Goal: Task Accomplishment & Management: Manage account settings

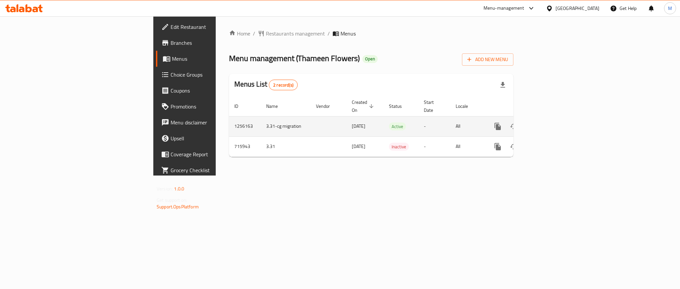
click at [554, 120] on link "enhanced table" at bounding box center [546, 127] width 16 height 16
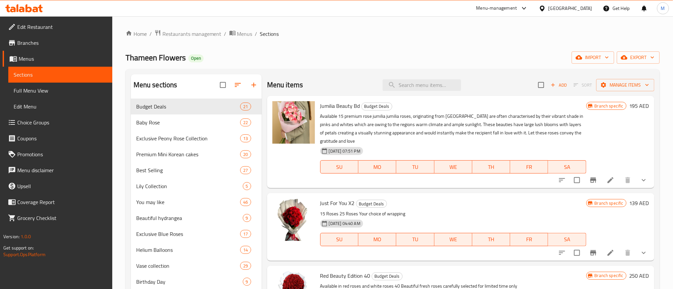
click at [342, 49] on div "Home / Restaurants management / Menus / Sections Thameen Flowers Open import ex…" at bounding box center [393, 252] width 534 height 444
click at [165, 153] on span "Premium Mini Korean cakes" at bounding box center [179, 154] width 86 height 8
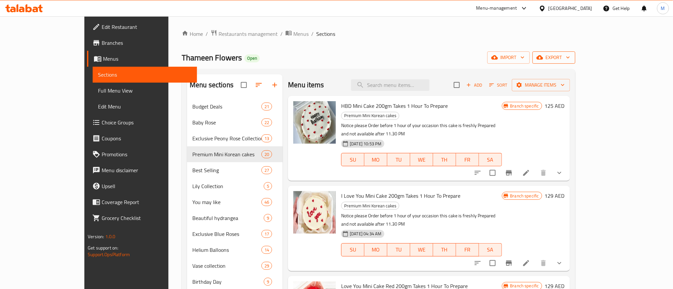
click at [570, 56] on span "export" at bounding box center [554, 57] width 32 height 8
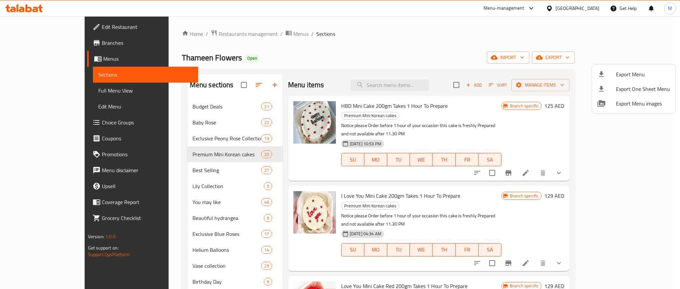
click at [627, 67] on li "Export Menu" at bounding box center [633, 74] width 83 height 15
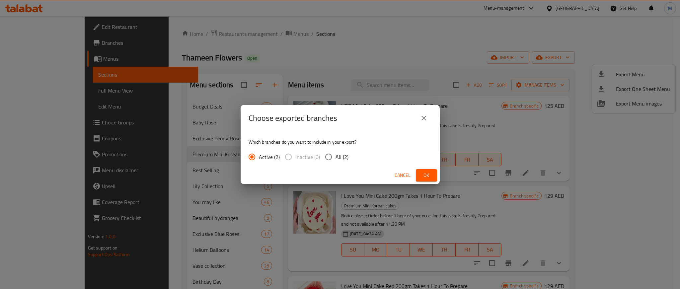
click at [421, 179] on span "Ok" at bounding box center [426, 175] width 11 height 8
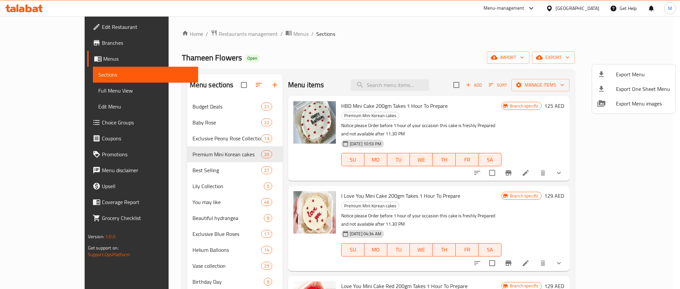
click at [532, 85] on div at bounding box center [340, 144] width 680 height 289
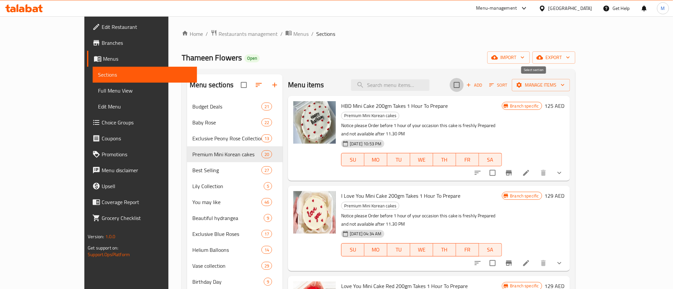
click at [464, 86] on input "checkbox" at bounding box center [457, 85] width 14 height 14
checkbox input "true"
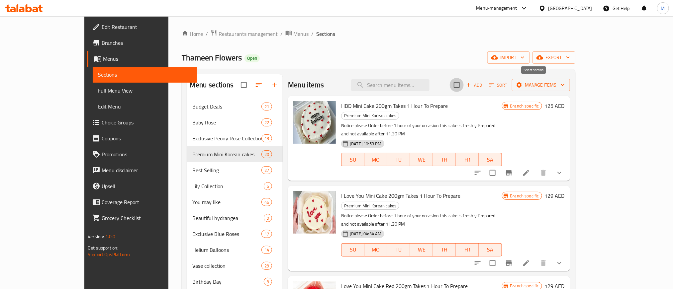
checkbox input "true"
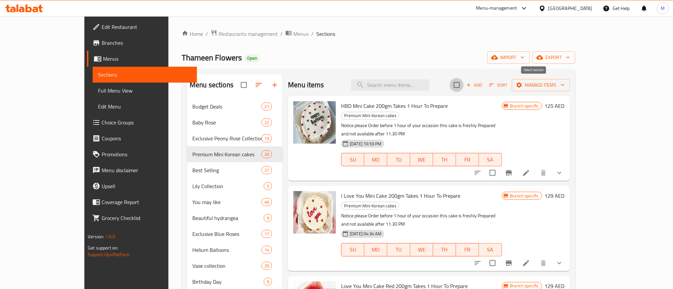
checkbox input "true"
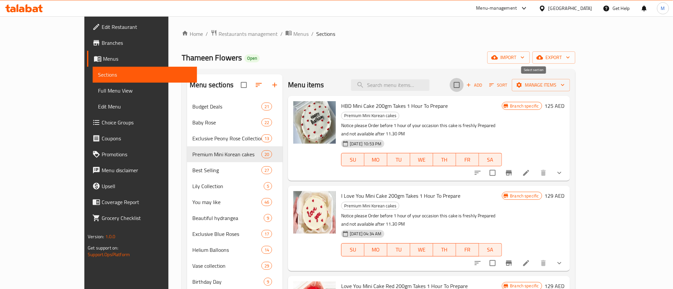
checkbox input "true"
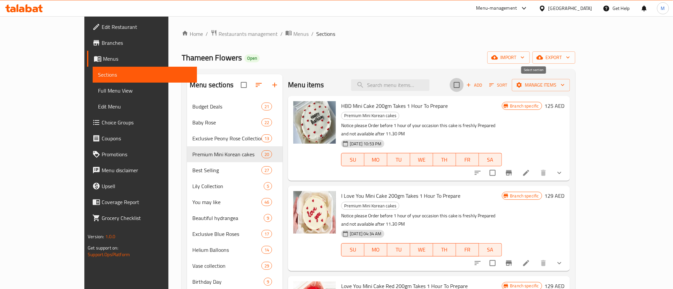
checkbox input "true"
click at [570, 91] on button "Manage items" at bounding box center [541, 85] width 58 height 12
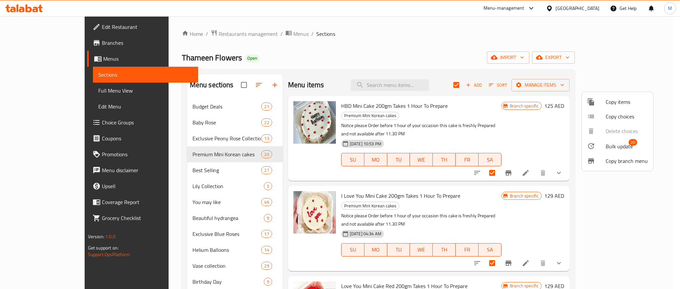
click at [620, 140] on li "Bulk update 20" at bounding box center [617, 145] width 71 height 15
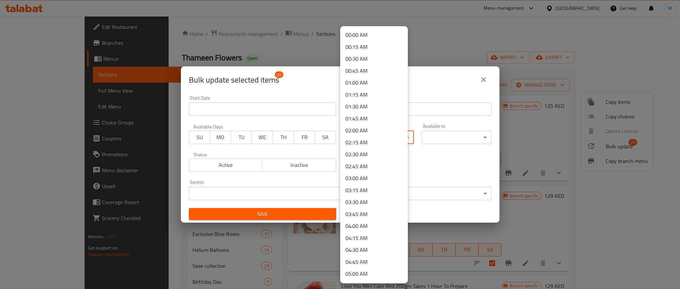
click at [389, 132] on body "​ Menu-management [GEOGRAPHIC_DATA] Get Help M Edit Restaurant Branches Menus S…" at bounding box center [340, 152] width 680 height 273
click at [363, 113] on li "10:00 AM" at bounding box center [374, 115] width 68 height 12
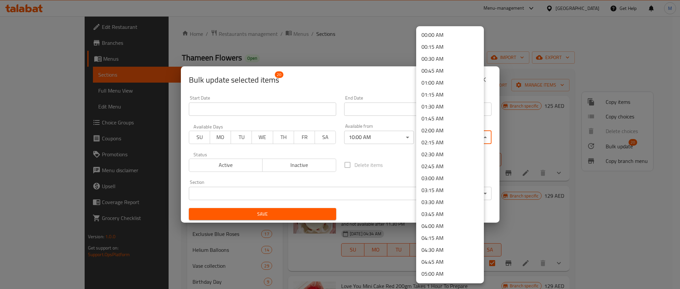
click at [451, 135] on body "​ Menu-management [GEOGRAPHIC_DATA] Get Help M Edit Restaurant Branches Menus S…" at bounding box center [340, 152] width 680 height 273
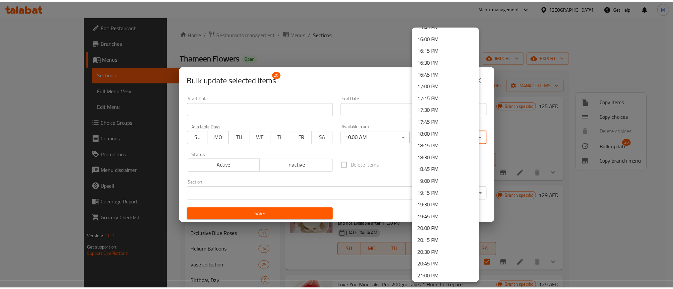
scroll to position [907, 0]
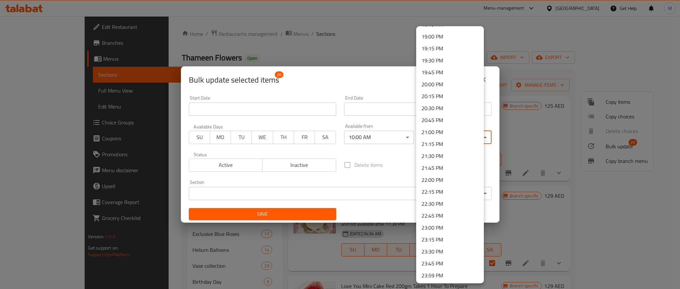
click at [442, 262] on li "23:45 PM" at bounding box center [450, 264] width 68 height 12
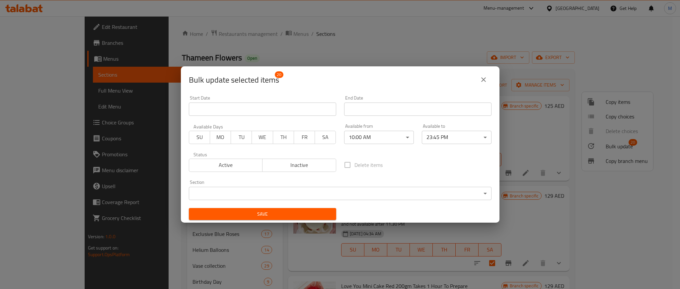
click at [400, 166] on div "Delete items" at bounding box center [417, 165] width 155 height 22
click at [321, 215] on span "Save" at bounding box center [262, 214] width 137 height 8
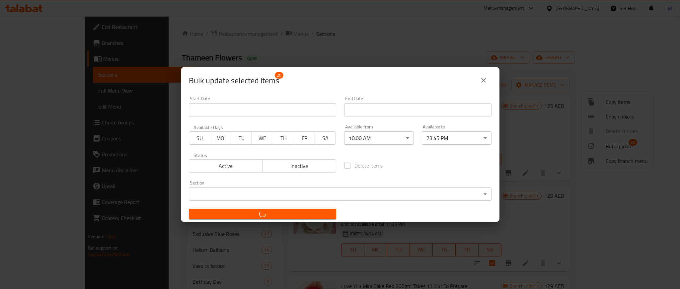
checkbox input "false"
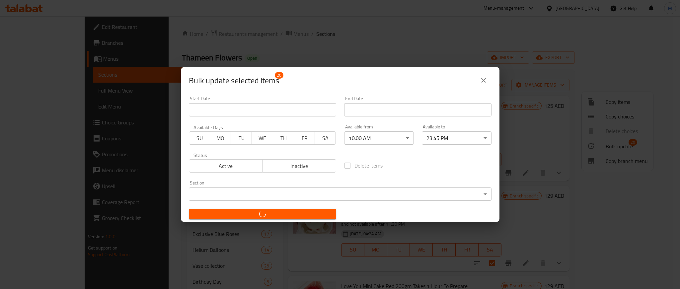
checkbox input "false"
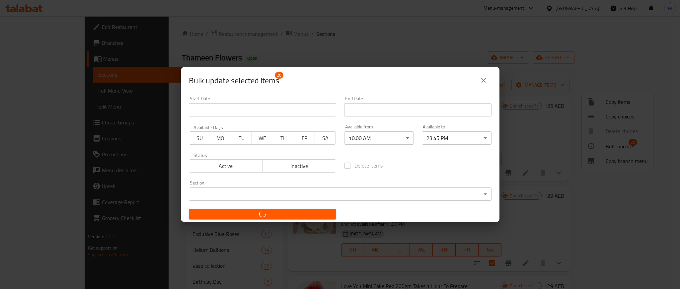
checkbox input "false"
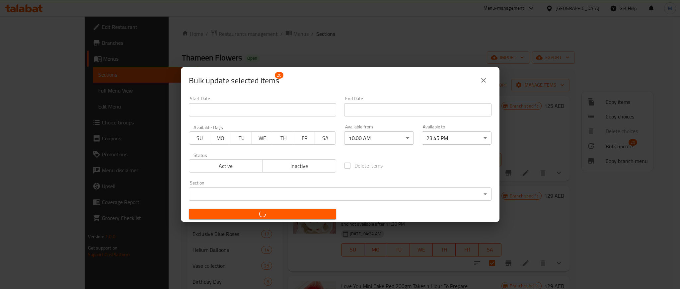
checkbox input "false"
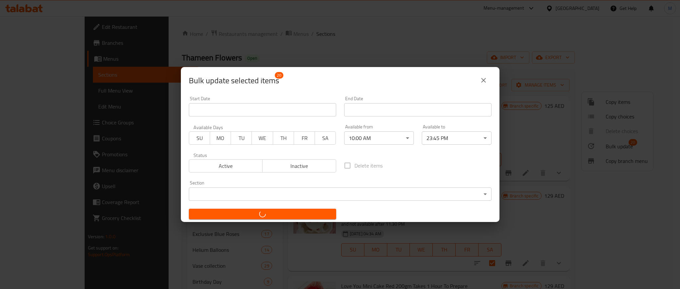
checkbox input "false"
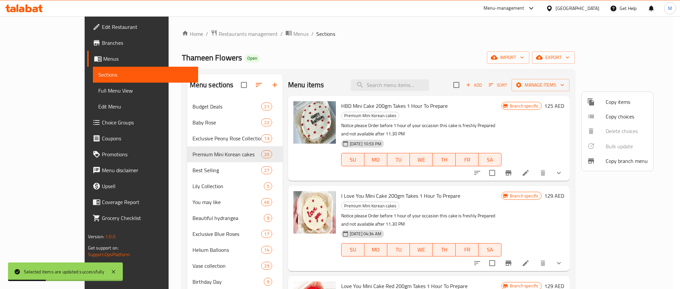
click at [441, 58] on div at bounding box center [340, 144] width 680 height 289
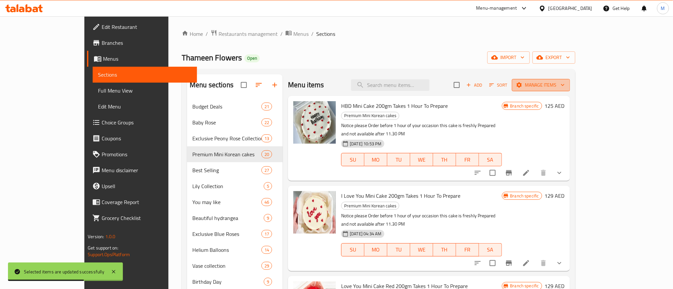
click at [565, 86] on span "Manage items" at bounding box center [540, 85] width 47 height 8
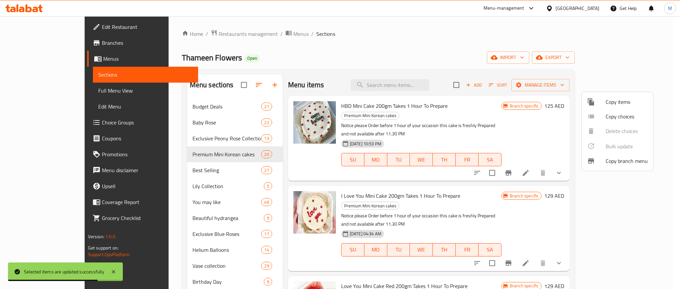
click at [631, 56] on div at bounding box center [340, 144] width 680 height 289
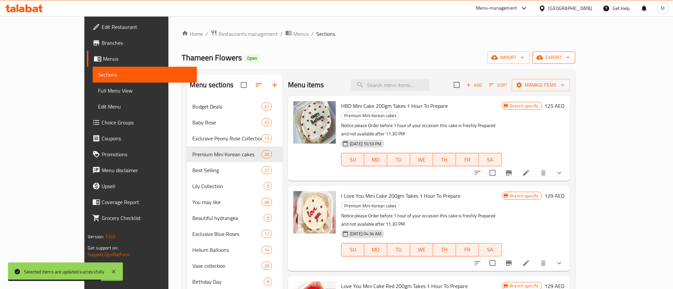
click at [570, 59] on span "export" at bounding box center [554, 57] width 32 height 8
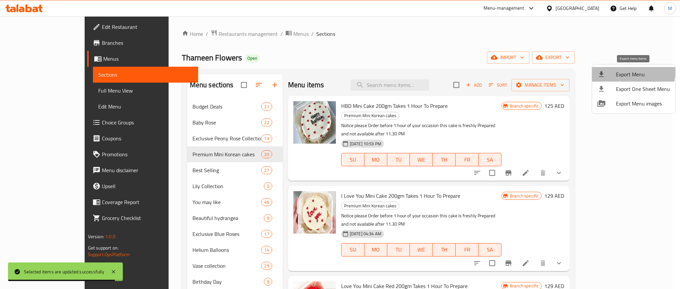
click at [629, 72] on span "Export Menu" at bounding box center [643, 74] width 54 height 8
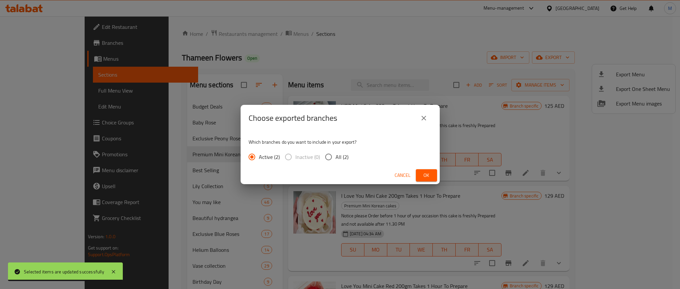
click at [429, 175] on span "Ok" at bounding box center [426, 175] width 11 height 8
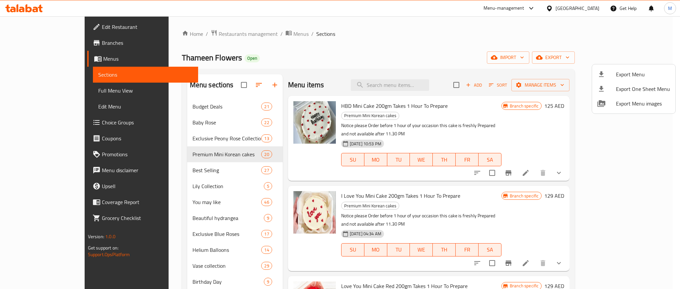
click at [31, 8] on div at bounding box center [340, 144] width 680 height 289
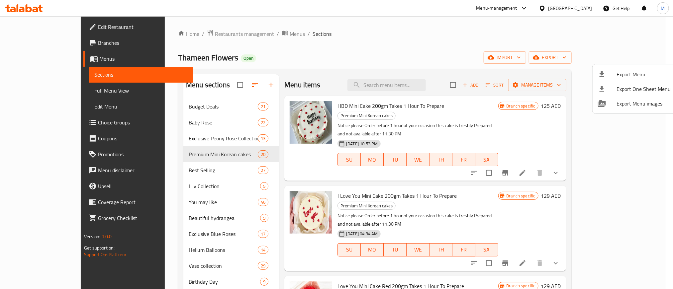
click at [31, 8] on icon at bounding box center [29, 8] width 6 height 8
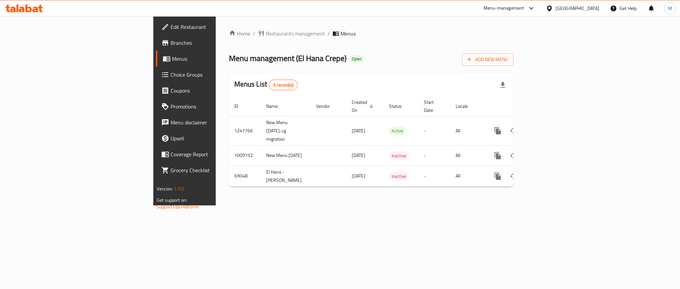
drag, startPoint x: 399, startPoint y: 64, endPoint x: 358, endPoint y: 48, distance: 44.8
click at [358, 48] on div "Home / Restaurants management / Menus Menu management ( El Hana Crepe ) Open Ad…" at bounding box center [371, 111] width 285 height 163
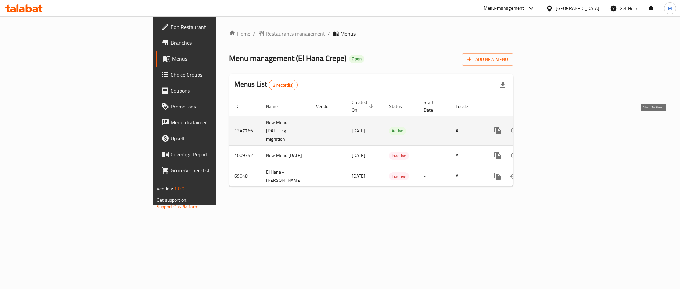
click at [549, 128] on icon "enhanced table" at bounding box center [546, 131] width 6 height 6
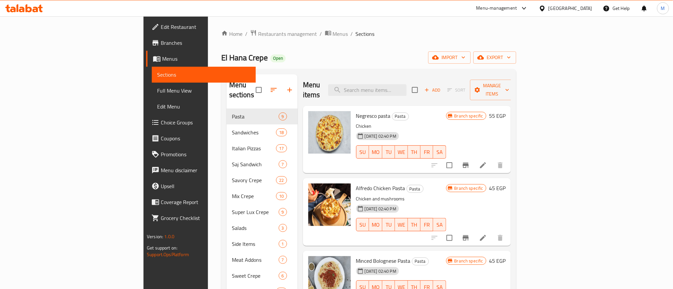
click at [473, 20] on div "Home / Restaurants management / Menus / Sections El Hana Crepe Open import expo…" at bounding box center [368, 199] width 321 height 366
drag, startPoint x: 473, startPoint y: 20, endPoint x: 456, endPoint y: 20, distance: 16.3
drag, startPoint x: 456, startPoint y: 20, endPoint x: 439, endPoint y: 28, distance: 18.7
click at [399, 22] on div "Home / Restaurants management / Menus / Sections El Hana Crepe Open import expo…" at bounding box center [368, 199] width 321 height 366
click at [511, 61] on span "export" at bounding box center [495, 57] width 32 height 8
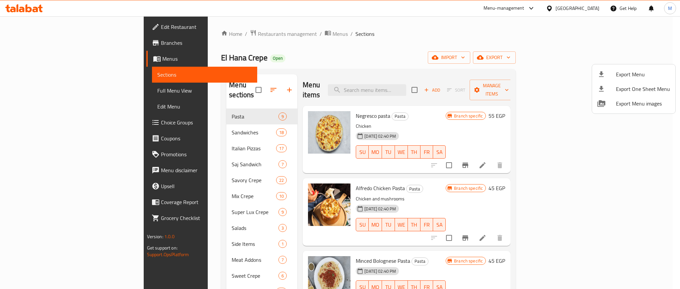
click at [637, 74] on span "Export Menu" at bounding box center [643, 74] width 54 height 8
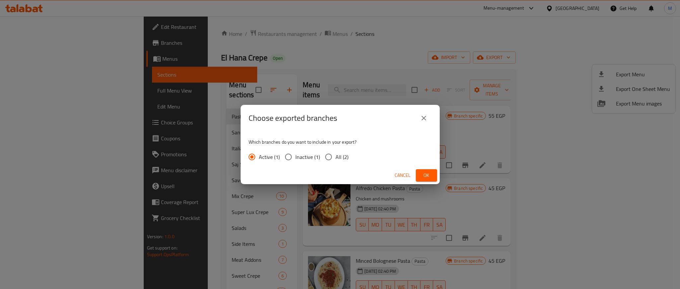
click at [423, 174] on span "Ok" at bounding box center [426, 175] width 11 height 8
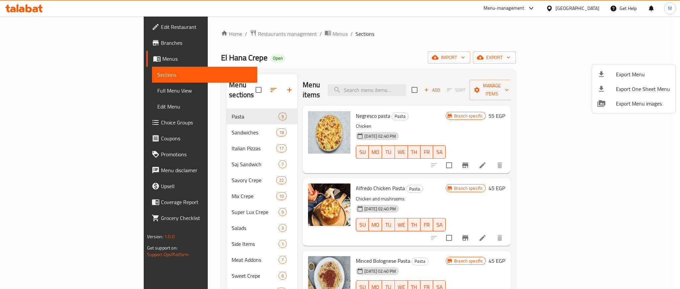
click at [396, 38] on div at bounding box center [340, 144] width 680 height 289
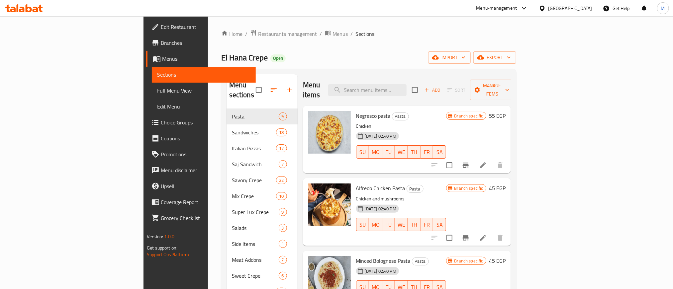
click at [396, 38] on ol "Home / Restaurants management / Menus / Sections" at bounding box center [368, 34] width 295 height 9
drag, startPoint x: 396, startPoint y: 38, endPoint x: 364, endPoint y: 34, distance: 32.4
drag, startPoint x: 364, startPoint y: 34, endPoint x: 268, endPoint y: 62, distance: 99.6
click at [268, 62] on div "El Hana Crepe Open import export" at bounding box center [368, 57] width 295 height 12
drag, startPoint x: 444, startPoint y: 68, endPoint x: 395, endPoint y: 49, distance: 52.4
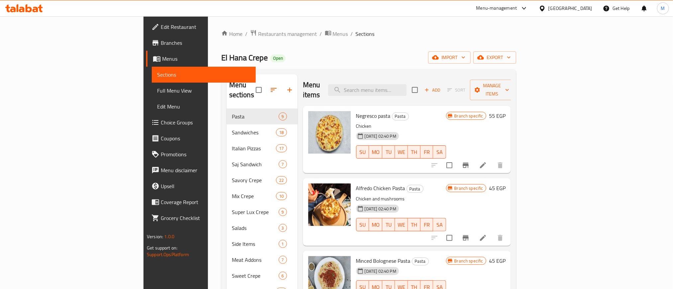
drag, startPoint x: 395, startPoint y: 49, endPoint x: 343, endPoint y: 47, distance: 51.9
click at [343, 47] on div "Home / Restaurants management / Menus / Sections El Hana Crepe Open import expo…" at bounding box center [368, 199] width 295 height 339
click at [221, 63] on span "El Hana Crepe" at bounding box center [244, 57] width 46 height 15
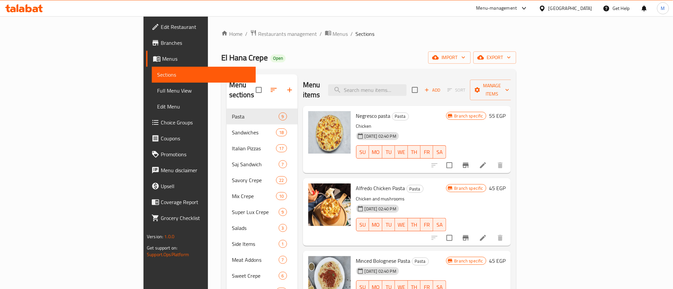
click at [221, 56] on div "El Hana Crepe Open import export" at bounding box center [368, 57] width 295 height 12
drag, startPoint x: 380, startPoint y: 18, endPoint x: 358, endPoint y: 44, distance: 33.5
drag, startPoint x: 358, startPoint y: 44, endPoint x: 298, endPoint y: 58, distance: 61.8
click at [297, 58] on div "El Hana Crepe Open import export" at bounding box center [368, 57] width 295 height 12
drag, startPoint x: 345, startPoint y: 75, endPoint x: 303, endPoint y: 54, distance: 46.8
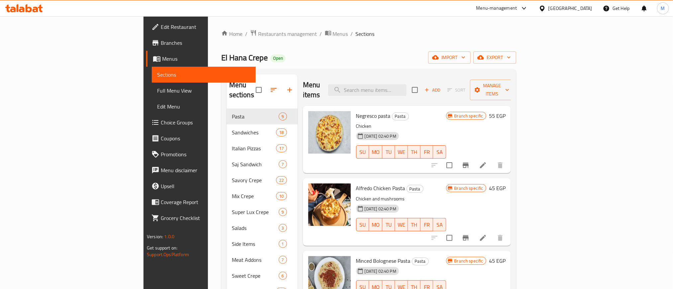
drag, startPoint x: 303, startPoint y: 54, endPoint x: 211, endPoint y: 55, distance: 92.3
click at [221, 56] on div "El Hana Crepe Open import export" at bounding box center [368, 57] width 295 height 12
click at [221, 54] on span "El Hana Crepe" at bounding box center [244, 57] width 46 height 15
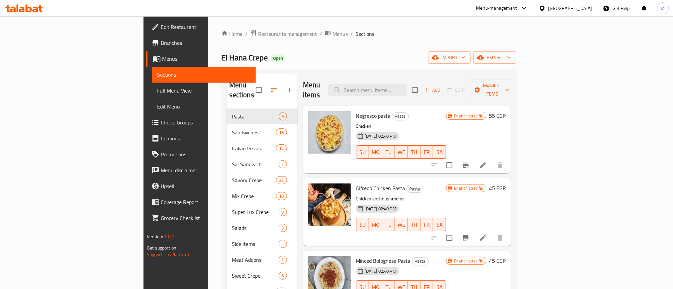
click at [266, 49] on div "Home / Restaurants management / Menus / Sections El Hana Crepe Open import expo…" at bounding box center [368, 199] width 295 height 339
click at [469, 163] on icon "Branch-specific-item" at bounding box center [466, 165] width 6 height 5
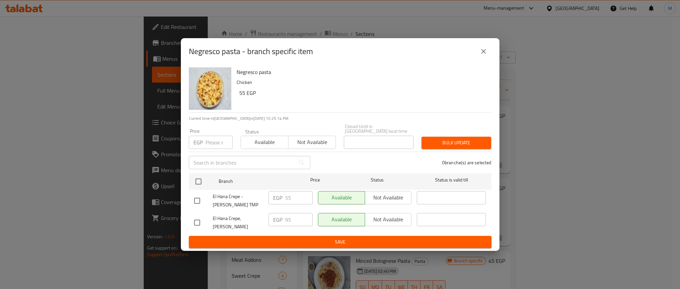
click at [197, 220] on input "checkbox" at bounding box center [197, 223] width 14 height 14
checkbox input "true"
click at [288, 221] on input "95" at bounding box center [299, 219] width 28 height 13
click at [288, 221] on input "100" at bounding box center [299, 219] width 28 height 13
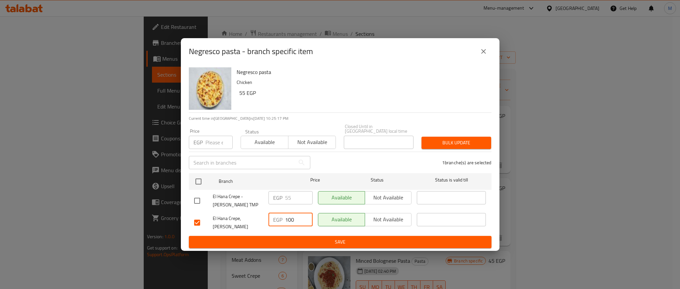
click at [288, 221] on input "100" at bounding box center [299, 219] width 28 height 13
type input "100"
click at [343, 170] on div "1 branche(s) are selected" at bounding box center [404, 163] width 181 height 24
click at [353, 238] on span "Save" at bounding box center [340, 242] width 292 height 8
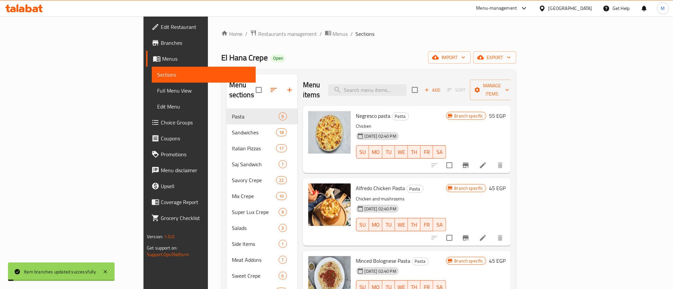
click at [469, 235] on icon "Branch-specific-item" at bounding box center [466, 237] width 6 height 5
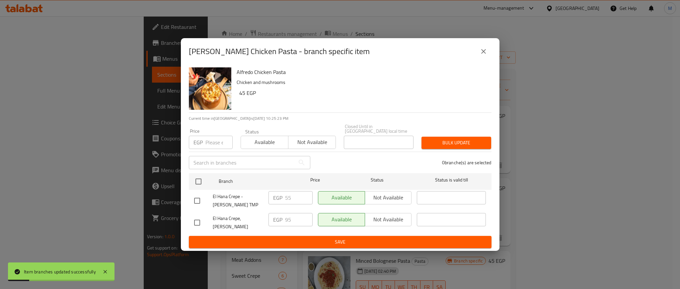
click at [196, 224] on input "checkbox" at bounding box center [197, 223] width 14 height 14
checkbox input "true"
drag, startPoint x: 294, startPoint y: 216, endPoint x: 288, endPoint y: 222, distance: 9.0
click at [293, 216] on input "95" at bounding box center [299, 219] width 28 height 13
click at [288, 222] on input "95" at bounding box center [299, 219] width 28 height 13
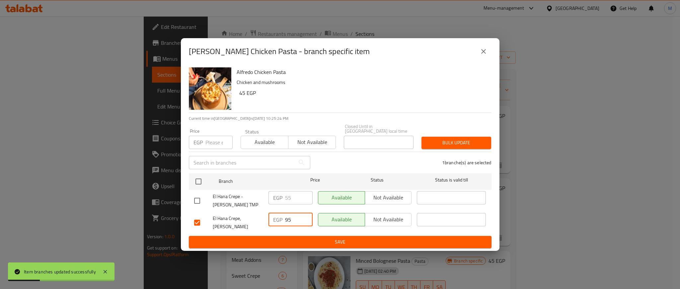
click at [288, 222] on input "95" at bounding box center [299, 219] width 28 height 13
paste input "100"
type input "100"
click at [295, 240] on span "Save" at bounding box center [340, 242] width 292 height 8
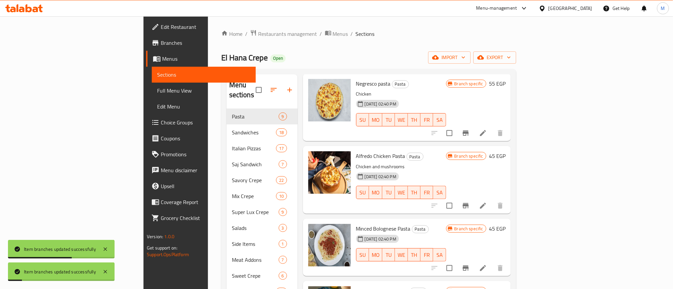
scroll to position [50, 0]
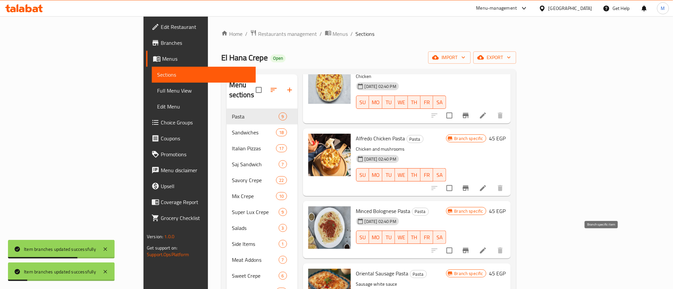
click at [470, 247] on icon "Branch-specific-item" at bounding box center [466, 251] width 8 height 8
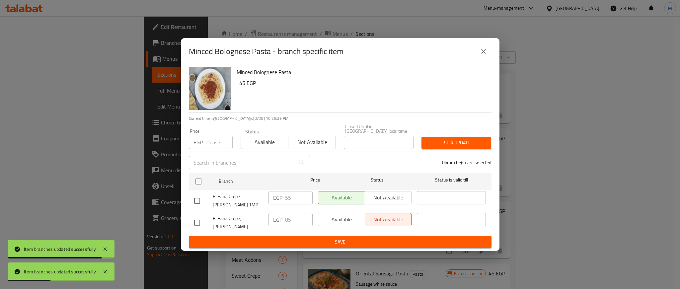
click at [199, 221] on input "checkbox" at bounding box center [197, 223] width 14 height 14
checkbox input "true"
click at [289, 221] on input "85" at bounding box center [299, 219] width 28 height 13
paste input "100"
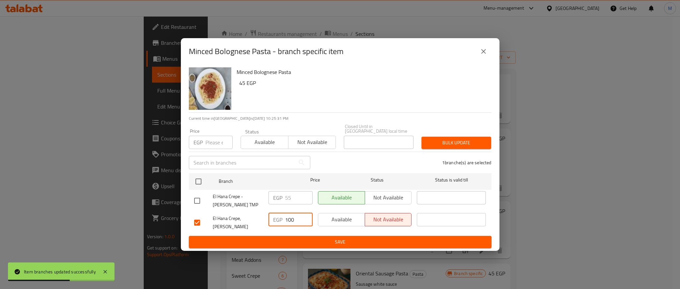
type input "100"
click at [294, 238] on span "Save" at bounding box center [340, 242] width 292 height 8
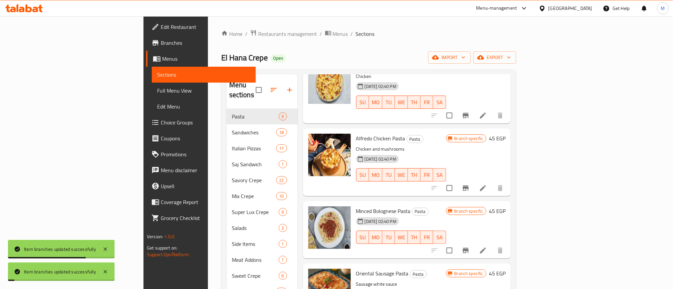
click at [446, 207] on h6 "Minced Bolognese Pasta Pasta" at bounding box center [401, 211] width 90 height 9
click at [470, 247] on icon "Branch-specific-item" at bounding box center [466, 251] width 8 height 8
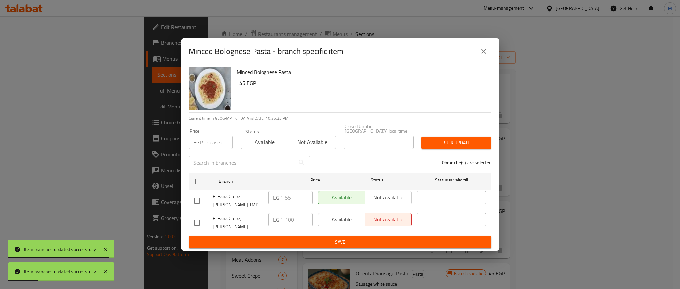
click at [481, 54] on icon "close" at bounding box center [484, 51] width 8 height 8
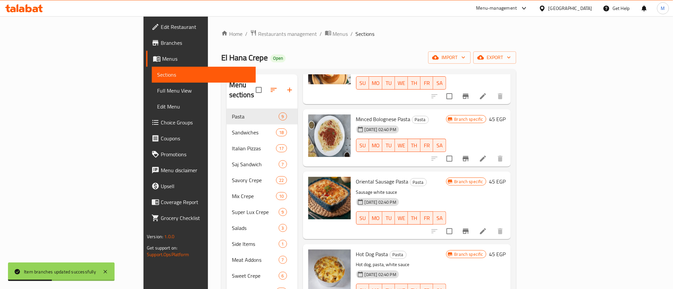
scroll to position [149, 0]
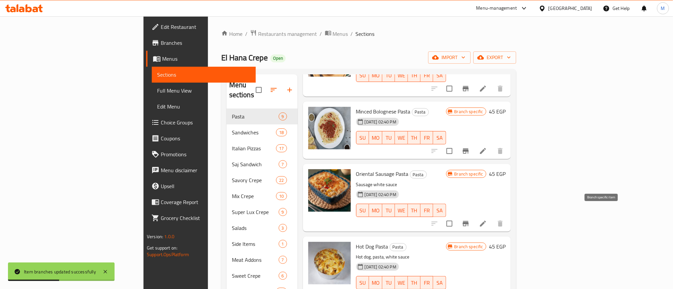
click at [469, 221] on icon "Branch-specific-item" at bounding box center [466, 223] width 6 height 5
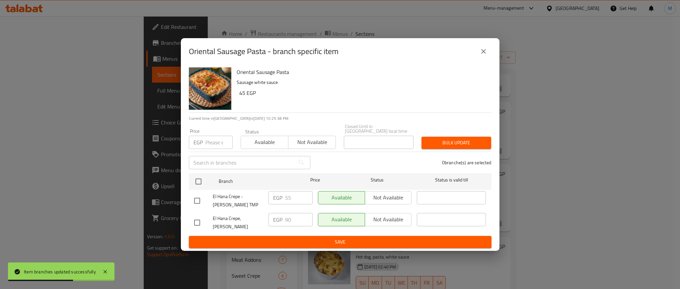
click at [199, 218] on input "checkbox" at bounding box center [197, 223] width 14 height 14
checkbox input "true"
click at [289, 220] on input "90" at bounding box center [299, 219] width 28 height 13
paste input "10"
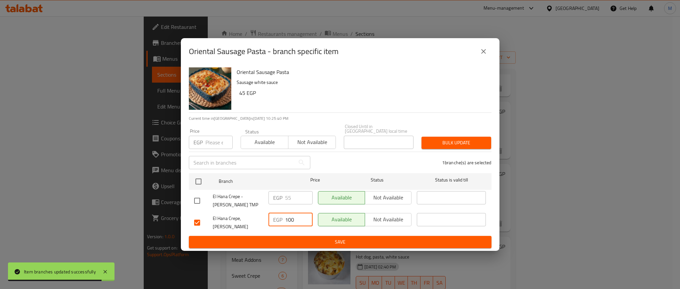
type input "100"
click at [241, 216] on span "El Hana Crepe, Al Manial" at bounding box center [238, 223] width 50 height 17
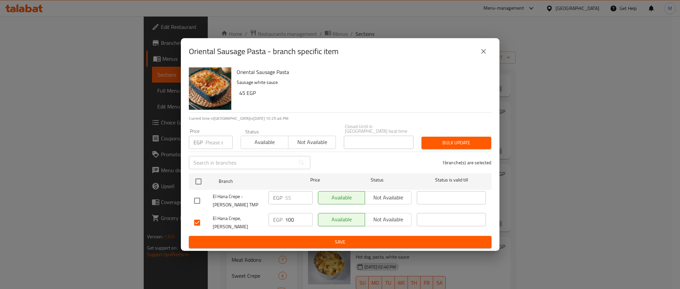
click at [240, 222] on span "El Hana Crepe, Al Manial" at bounding box center [238, 223] width 50 height 17
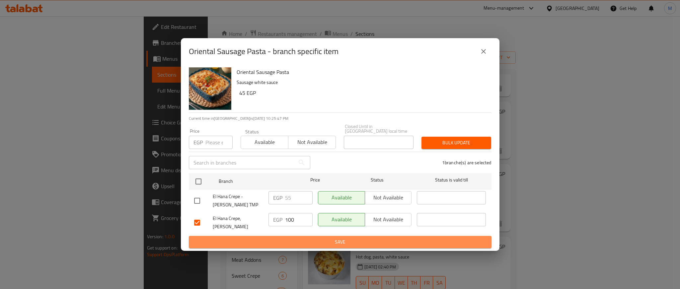
click at [263, 238] on span "Save" at bounding box center [340, 242] width 292 height 8
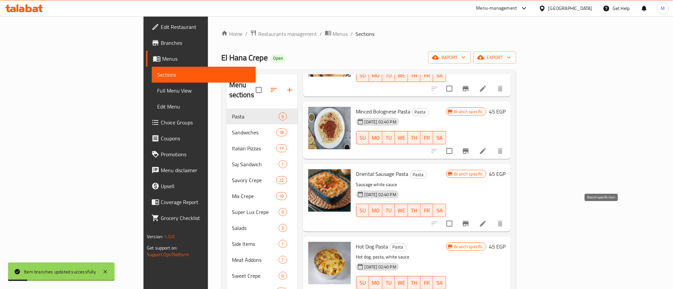
click at [469, 221] on icon "Branch-specific-item" at bounding box center [466, 223] width 6 height 5
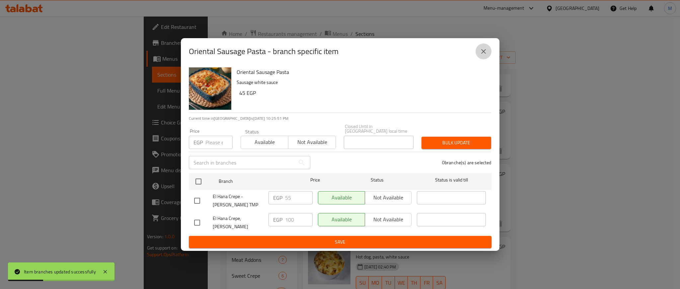
click at [485, 55] on icon "close" at bounding box center [484, 51] width 8 height 8
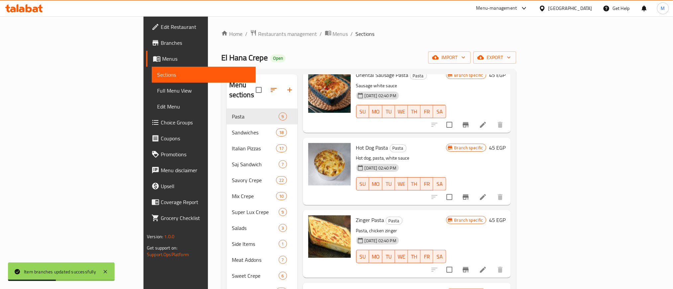
scroll to position [249, 0]
click at [469, 194] on icon "Branch-specific-item" at bounding box center [466, 196] width 6 height 5
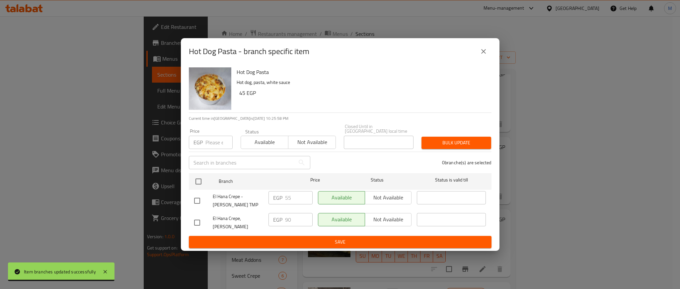
click at [195, 219] on input "checkbox" at bounding box center [197, 223] width 14 height 14
checkbox input "true"
click at [286, 220] on input "90" at bounding box center [299, 219] width 28 height 13
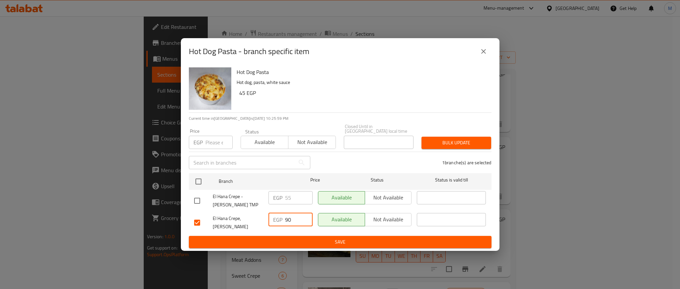
click at [286, 220] on input "90" at bounding box center [299, 219] width 28 height 13
paste input "10"
type input "100"
click at [340, 164] on div "1 branche(s) are selected" at bounding box center [404, 163] width 181 height 24
click at [349, 238] on span "Save" at bounding box center [340, 242] width 292 height 8
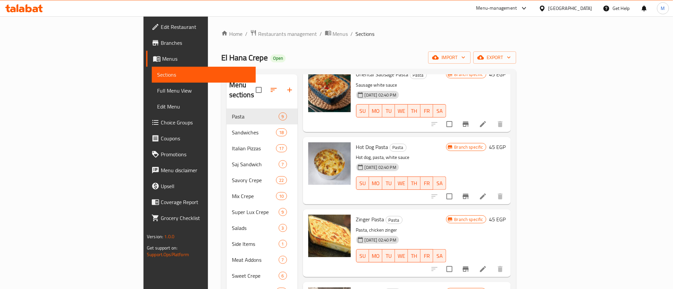
click at [469, 194] on icon "Branch-specific-item" at bounding box center [466, 196] width 6 height 5
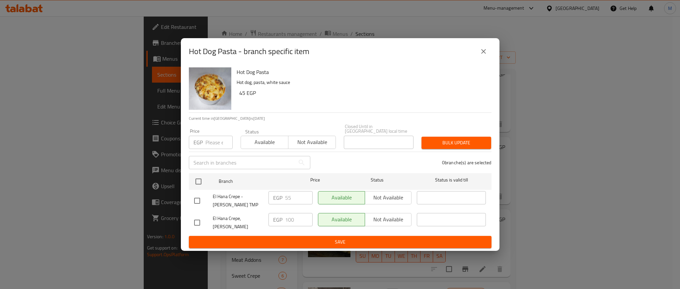
click at [483, 51] on button "close" at bounding box center [484, 52] width 16 height 16
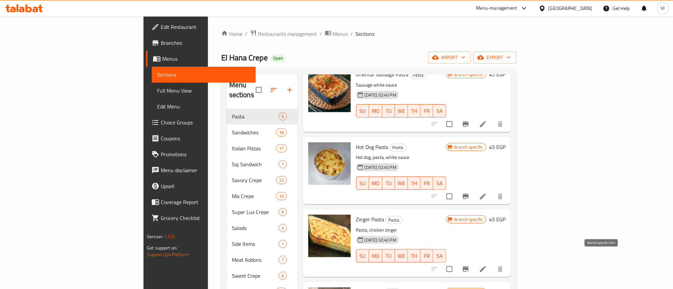
click at [469, 267] on icon "Branch-specific-item" at bounding box center [466, 269] width 6 height 5
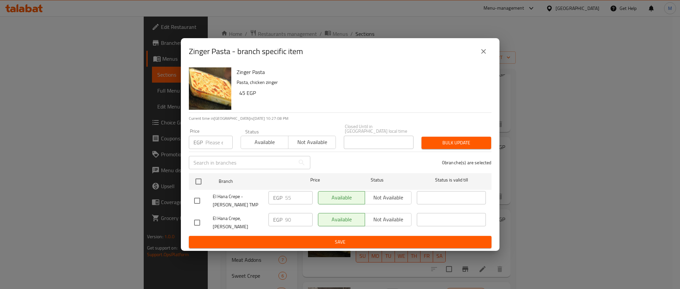
click at [197, 220] on input "checkbox" at bounding box center [197, 223] width 14 height 14
checkbox input "true"
click at [289, 221] on input "90" at bounding box center [299, 219] width 28 height 13
paste input "10"
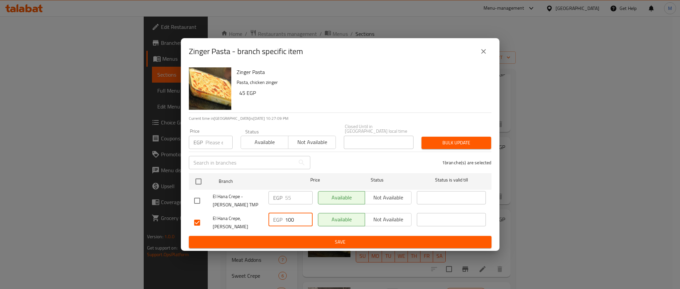
type input "100"
click at [294, 238] on span "Save" at bounding box center [340, 242] width 292 height 8
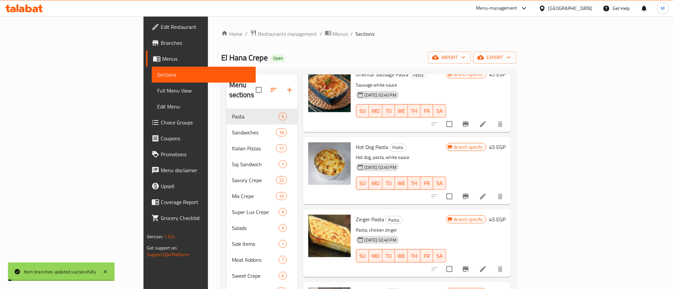
click at [446, 226] on p "Pasta, chicken zinger" at bounding box center [401, 230] width 90 height 8
click at [474, 261] on button "Branch-specific-item" at bounding box center [466, 269] width 16 height 16
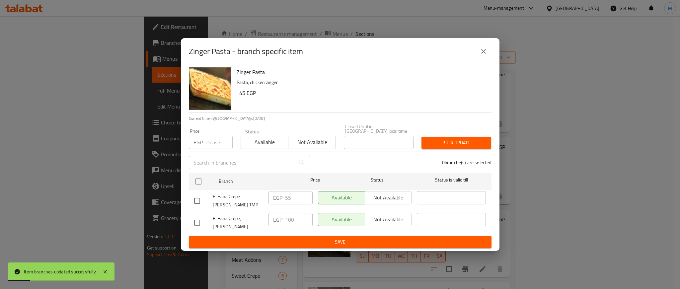
drag, startPoint x: 480, startPoint y: 59, endPoint x: 482, endPoint y: 71, distance: 12.4
click at [480, 55] on icon "close" at bounding box center [484, 51] width 8 height 8
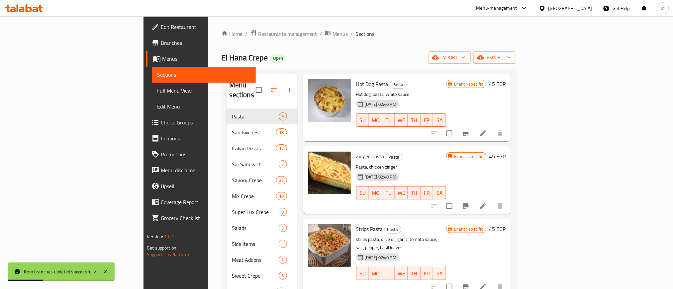
scroll to position [349, 0]
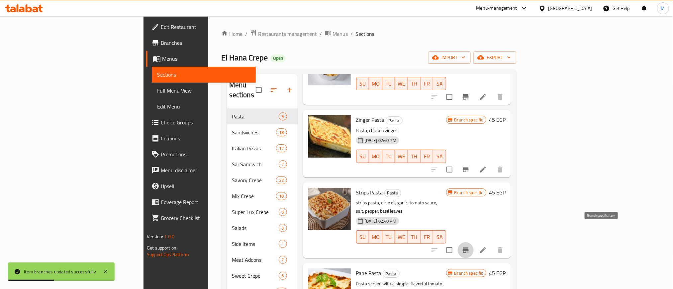
click at [474, 242] on button "Branch-specific-item" at bounding box center [466, 250] width 16 height 16
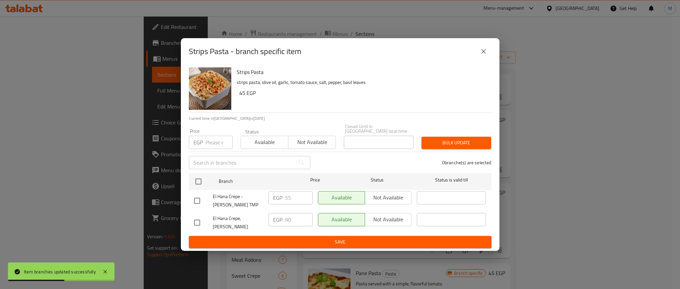
drag, startPoint x: 194, startPoint y: 221, endPoint x: 259, endPoint y: 231, distance: 65.8
click at [194, 221] on input "checkbox" at bounding box center [197, 223] width 14 height 14
checkbox input "true"
drag, startPoint x: 293, startPoint y: 222, endPoint x: 283, endPoint y: 221, distance: 10.3
click at [290, 221] on input "90" at bounding box center [299, 219] width 28 height 13
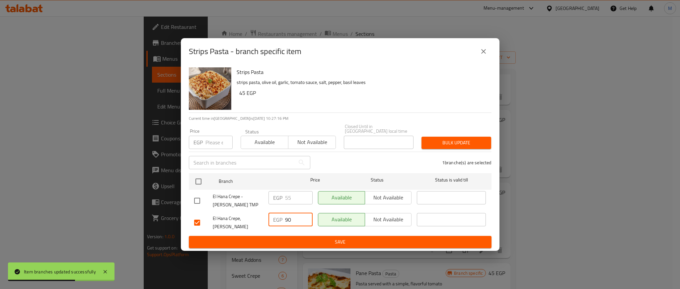
click at [287, 221] on input "90" at bounding box center [299, 219] width 28 height 13
paste input "1"
click at [285, 223] on input "90" at bounding box center [299, 219] width 28 height 13
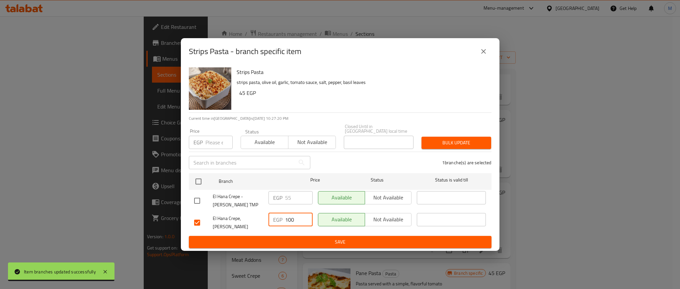
click at [289, 223] on input "100" at bounding box center [299, 219] width 28 height 13
type input "100"
click at [310, 236] on button "Save" at bounding box center [340, 242] width 303 height 12
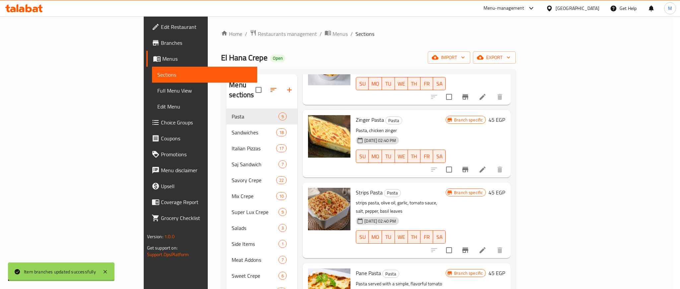
click at [602, 233] on div at bounding box center [340, 144] width 680 height 289
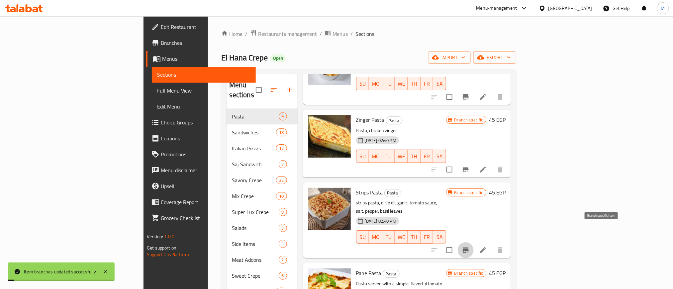
click at [470, 246] on icon "Branch-specific-item" at bounding box center [466, 250] width 8 height 8
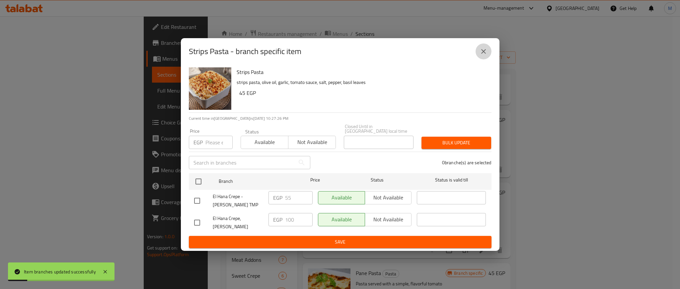
click at [483, 54] on icon "close" at bounding box center [484, 51] width 5 height 5
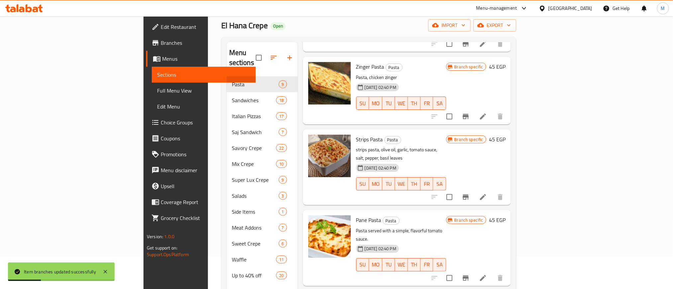
scroll to position [50, 0]
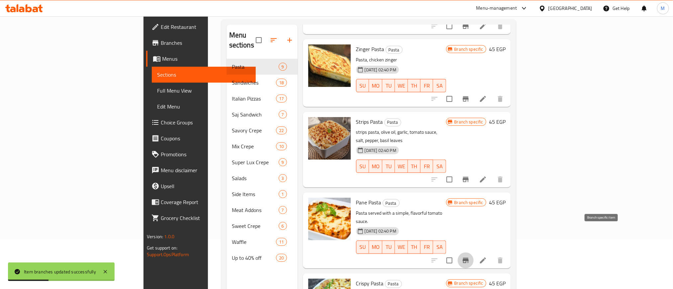
click at [474, 253] on button "Branch-specific-item" at bounding box center [466, 261] width 16 height 16
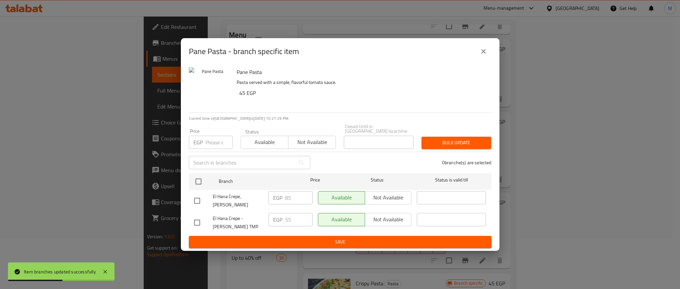
drag, startPoint x: 195, startPoint y: 218, endPoint x: 259, endPoint y: 224, distance: 64.1
click at [197, 217] on input "checkbox" at bounding box center [197, 223] width 14 height 14
checkbox input "true"
click at [287, 216] on input "55" at bounding box center [299, 219] width 28 height 13
click at [288, 216] on input "55" at bounding box center [299, 219] width 28 height 13
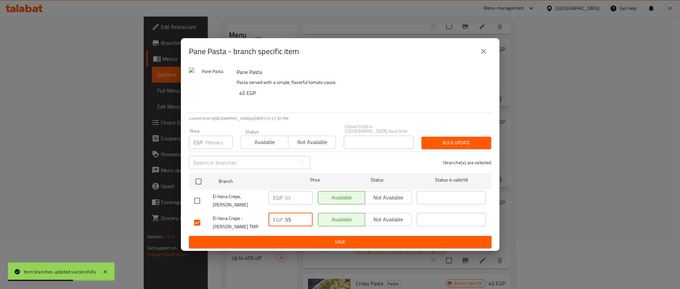
paste input "100"
type input "100"
click at [288, 238] on span "Save" at bounding box center [340, 242] width 292 height 8
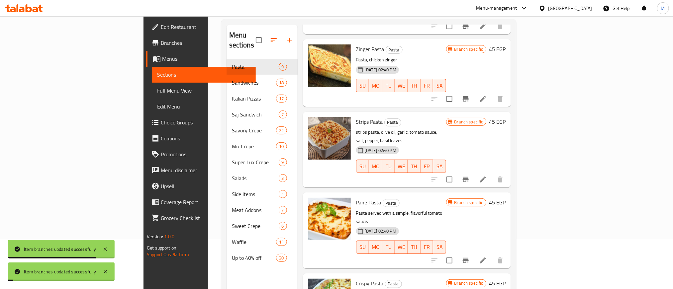
click at [446, 279] on h6 "Crispy Pasta Pasta" at bounding box center [401, 283] width 90 height 9
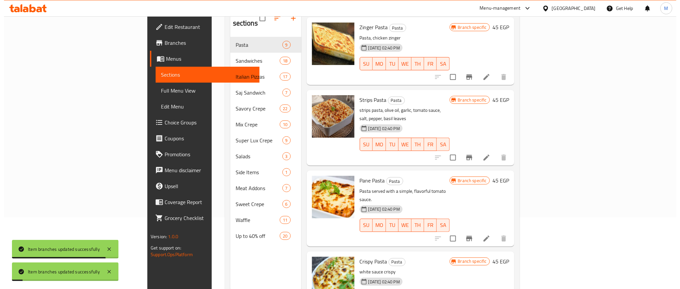
scroll to position [93, 0]
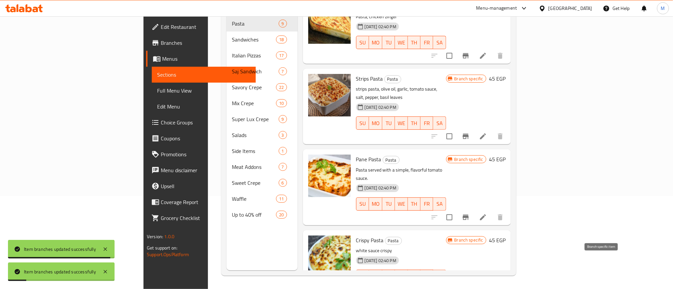
click at [469, 287] on icon "Branch-specific-item" at bounding box center [466, 289] width 6 height 5
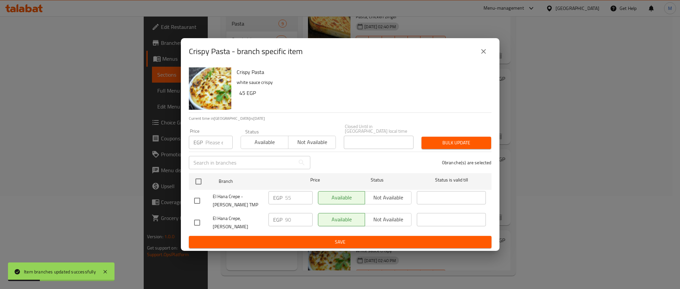
drag, startPoint x: 195, startPoint y: 220, endPoint x: 283, endPoint y: 221, distance: 88.0
click at [196, 220] on input "checkbox" at bounding box center [197, 223] width 14 height 14
checkbox input "true"
click at [289, 220] on input "90" at bounding box center [299, 219] width 28 height 13
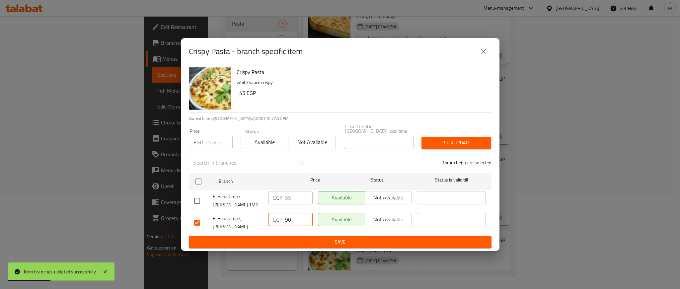
paste input "10"
type input "100"
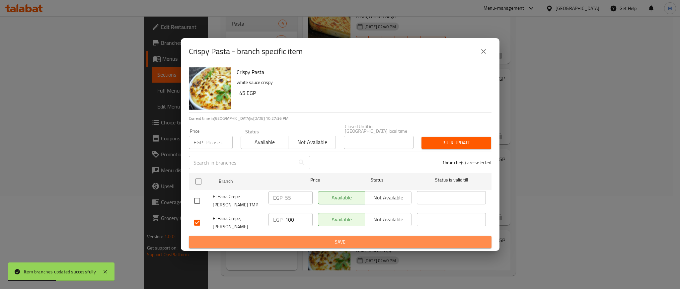
click at [289, 238] on span "Save" at bounding box center [340, 242] width 292 height 8
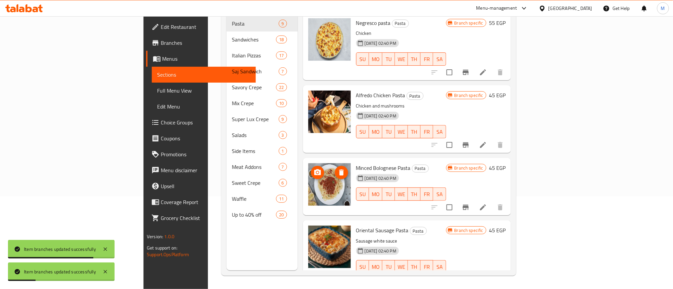
scroll to position [0, 0]
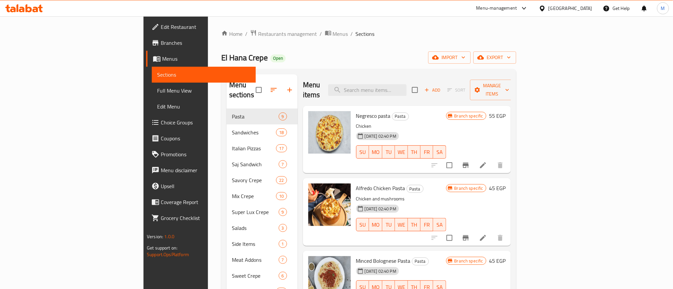
drag, startPoint x: 478, startPoint y: 46, endPoint x: 420, endPoint y: 40, distance: 58.7
click at [420, 40] on div "Home / Restaurants management / Menus / Sections El Hana Crepe Open import expo…" at bounding box center [368, 199] width 295 height 339
click at [452, 34] on ol "Home / Restaurants management / Menus / Sections" at bounding box center [368, 34] width 295 height 9
drag, startPoint x: 450, startPoint y: 59, endPoint x: 364, endPoint y: 43, distance: 88.2
click at [364, 43] on div "Home / Restaurants management / Menus / Sections El Hana Crepe Open import expo…" at bounding box center [368, 199] width 295 height 339
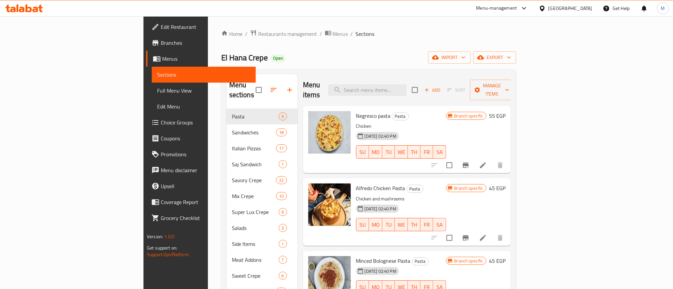
drag, startPoint x: 433, startPoint y: 32, endPoint x: 348, endPoint y: 46, distance: 86.2
click at [348, 46] on div "Home / Restaurants management / Menus / Sections El Hana Crepe Open import expo…" at bounding box center [368, 199] width 295 height 339
drag, startPoint x: 348, startPoint y: 46, endPoint x: 308, endPoint y: 40, distance: 40.0
drag, startPoint x: 308, startPoint y: 40, endPoint x: 169, endPoint y: 59, distance: 140.8
click at [221, 59] on span "El Hana Crepe" at bounding box center [244, 57] width 46 height 15
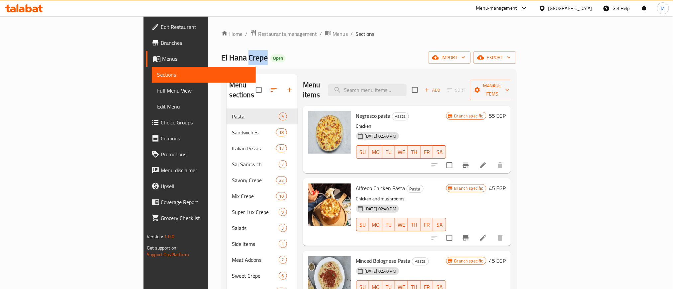
click at [221, 59] on span "El Hana Crepe" at bounding box center [244, 57] width 46 height 15
click at [270, 59] on span "Open" at bounding box center [277, 58] width 15 height 6
drag, startPoint x: 180, startPoint y: 59, endPoint x: 150, endPoint y: 61, distance: 30.0
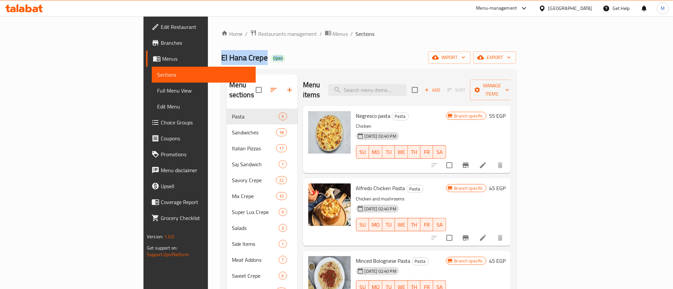
click at [221, 61] on h2 "El Hana Crepe Open" at bounding box center [253, 57] width 64 height 11
click at [221, 61] on span "El Hana Crepe" at bounding box center [244, 57] width 46 height 15
drag, startPoint x: 140, startPoint y: 61, endPoint x: 187, endPoint y: 60, distance: 47.5
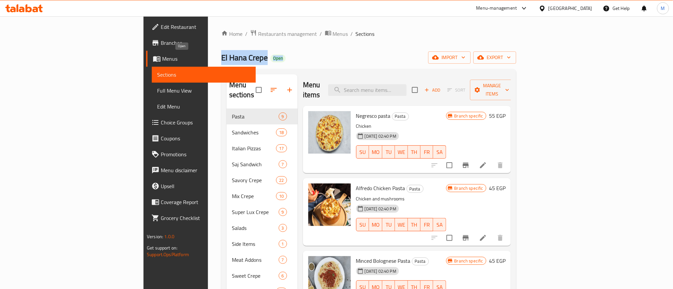
click at [221, 60] on h2 "El Hana Crepe Open" at bounding box center [253, 57] width 64 height 11
click at [243, 49] on div "Home / Restaurants management / Menus / Sections El Hana Crepe Open import expo…" at bounding box center [368, 199] width 295 height 339
drag, startPoint x: 434, startPoint y: 26, endPoint x: 187, endPoint y: 57, distance: 248.9
click at [276, 53] on div "El Hana Crepe Open import export" at bounding box center [368, 57] width 295 height 12
click at [221, 58] on span "El Hana Crepe" at bounding box center [244, 57] width 46 height 15
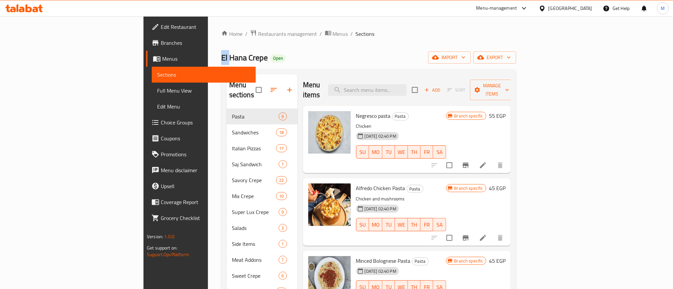
click at [221, 58] on span "El Hana Crepe" at bounding box center [244, 57] width 46 height 15
drag, startPoint x: 127, startPoint y: 58, endPoint x: 200, endPoint y: 58, distance: 72.7
click at [221, 58] on div "El Hana Crepe Open import export" at bounding box center [368, 57] width 295 height 12
click at [241, 52] on div "El Hana Crepe Open import export" at bounding box center [368, 57] width 295 height 12
drag, startPoint x: 405, startPoint y: 17, endPoint x: 383, endPoint y: 22, distance: 22.4
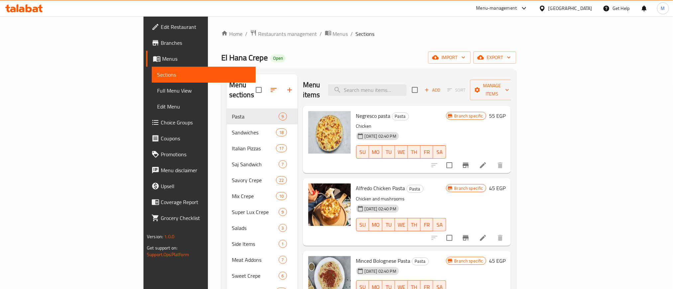
drag, startPoint x: 383, startPoint y: 22, endPoint x: 348, endPoint y: 31, distance: 36.0
click at [348, 31] on ol "Home / Restaurants management / Menus / Sections" at bounding box center [368, 34] width 295 height 9
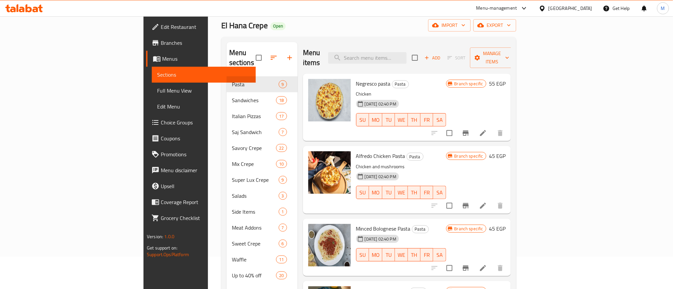
scroll to position [50, 0]
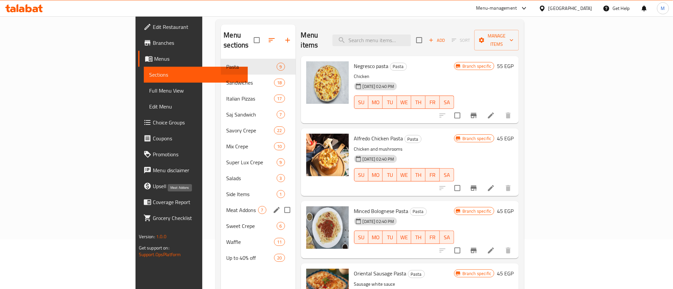
click at [226, 206] on span "Meat Addons" at bounding box center [242, 210] width 32 height 8
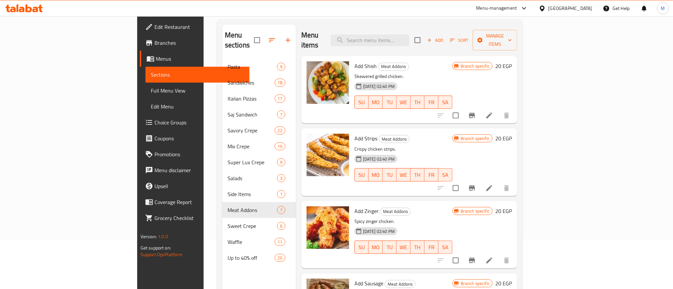
click at [476, 112] on icon "Branch-specific-item" at bounding box center [472, 116] width 8 height 8
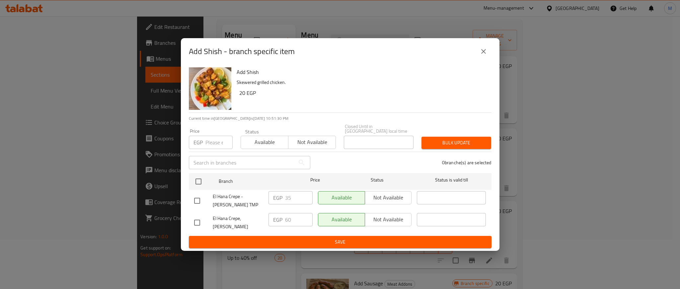
click at [192, 195] on input "checkbox" at bounding box center [197, 201] width 14 height 14
checkbox input "true"
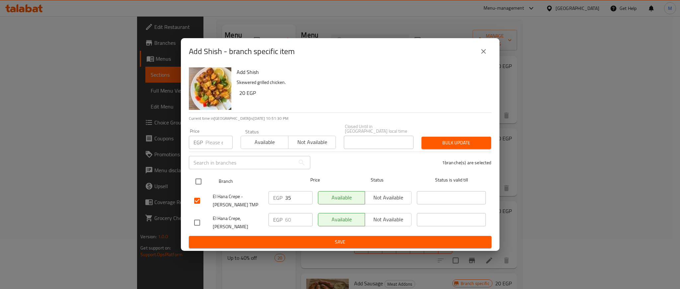
click at [199, 181] on input "checkbox" at bounding box center [199, 182] width 14 height 14
checkbox input "true"
click at [196, 181] on input "checkbox" at bounding box center [199, 182] width 14 height 14
checkbox input "false"
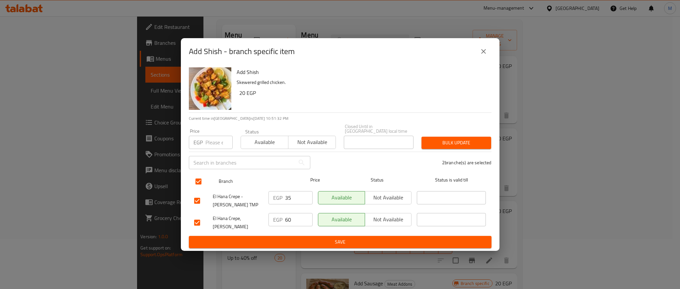
checkbox input "false"
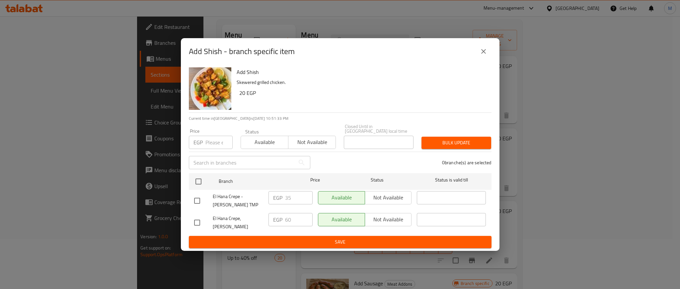
click at [192, 222] on input "checkbox" at bounding box center [197, 223] width 14 height 14
checkbox input "true"
click at [290, 217] on input "60" at bounding box center [299, 219] width 28 height 13
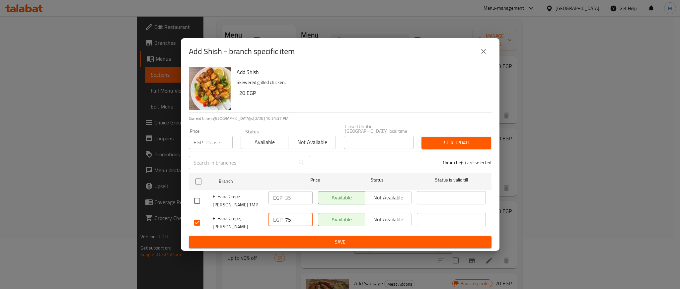
click at [291, 218] on input "75" at bounding box center [299, 219] width 28 height 13
click at [290, 218] on input "75" at bounding box center [299, 219] width 28 height 13
click at [286, 219] on input "75" at bounding box center [299, 219] width 28 height 13
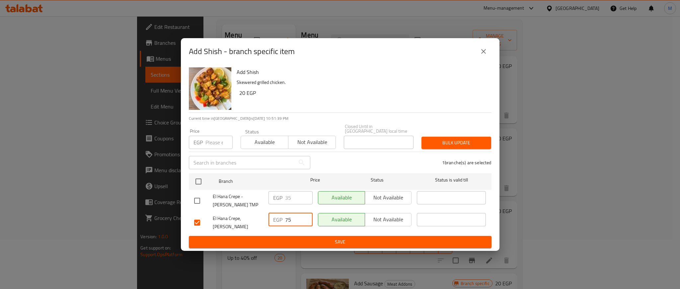
click at [286, 219] on input "75" at bounding box center [299, 219] width 28 height 13
type input "75"
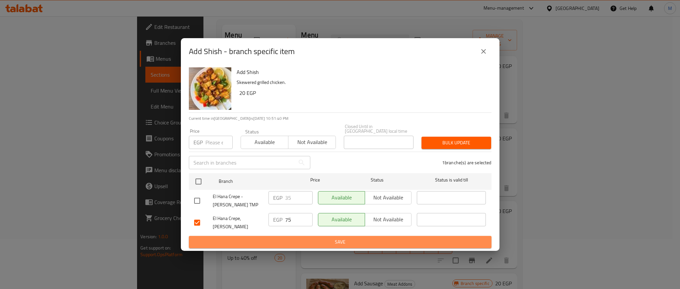
click at [329, 241] on span "Save" at bounding box center [340, 242] width 292 height 8
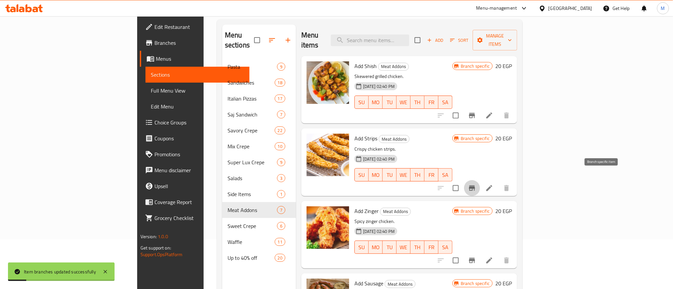
click at [475, 186] on icon "Branch-specific-item" at bounding box center [472, 188] width 6 height 5
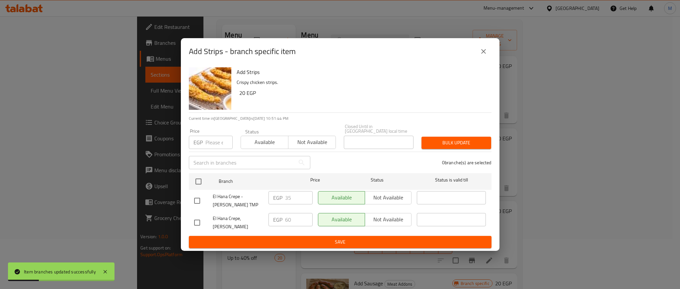
click at [192, 221] on input "checkbox" at bounding box center [197, 223] width 14 height 14
checkbox input "true"
click at [287, 219] on input "60" at bounding box center [299, 219] width 28 height 13
paste input "75"
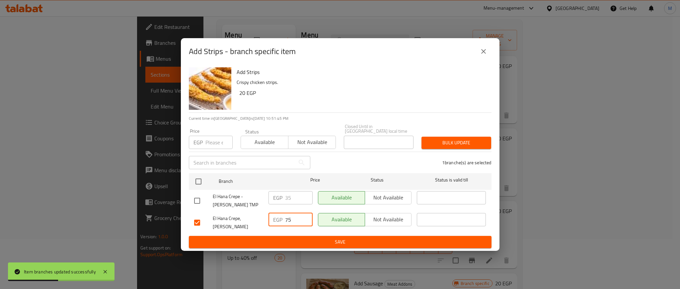
type input "75"
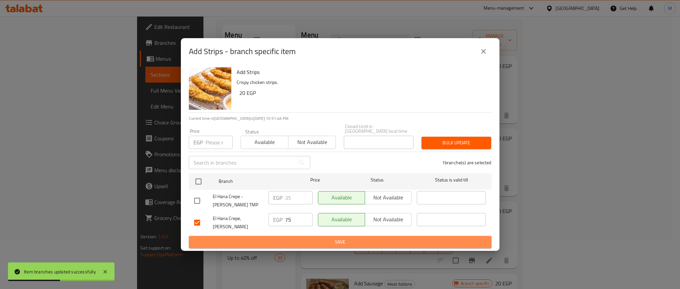
click at [298, 236] on button "Save" at bounding box center [340, 242] width 303 height 12
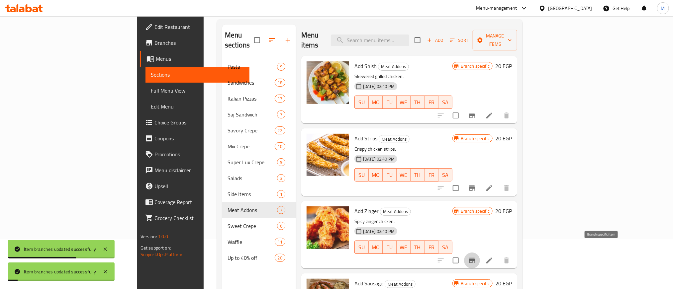
drag, startPoint x: 609, startPoint y: 250, endPoint x: 603, endPoint y: 250, distance: 5.6
click at [480, 253] on button "Branch-specific-item" at bounding box center [472, 261] width 16 height 16
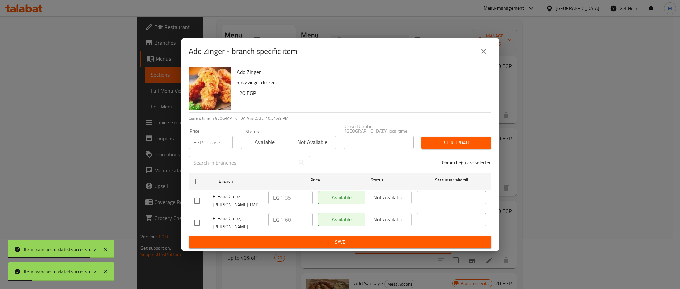
click at [196, 221] on input "checkbox" at bounding box center [197, 223] width 14 height 14
checkbox input "true"
click at [286, 221] on input "60" at bounding box center [299, 219] width 28 height 13
paste input "75"
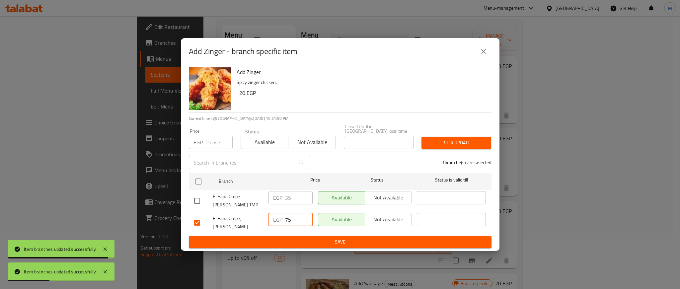
type input "75"
click at [284, 238] on span "Save" at bounding box center [340, 242] width 292 height 8
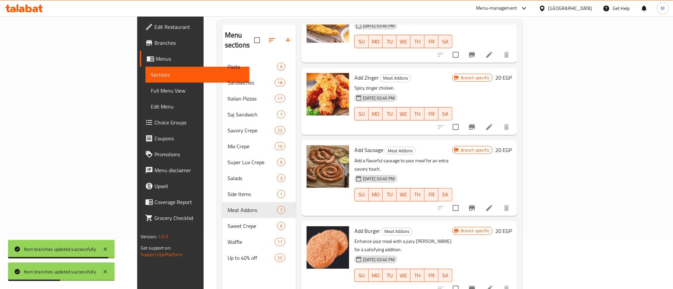
scroll to position [149, 0]
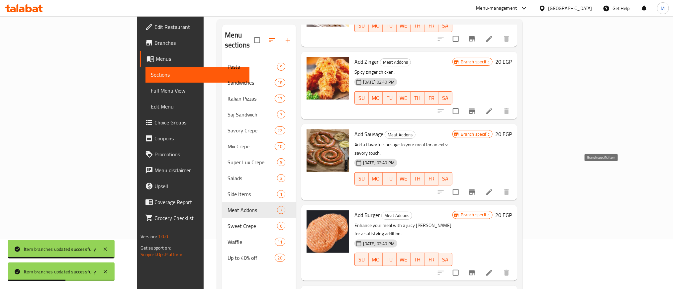
click at [480, 184] on button "Branch-specific-item" at bounding box center [472, 192] width 16 height 16
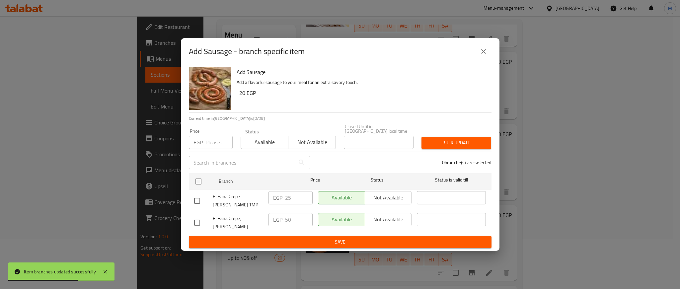
click at [199, 219] on input "checkbox" at bounding box center [197, 223] width 14 height 14
checkbox input "true"
click at [287, 221] on input "50" at bounding box center [299, 219] width 28 height 13
paste input "75"
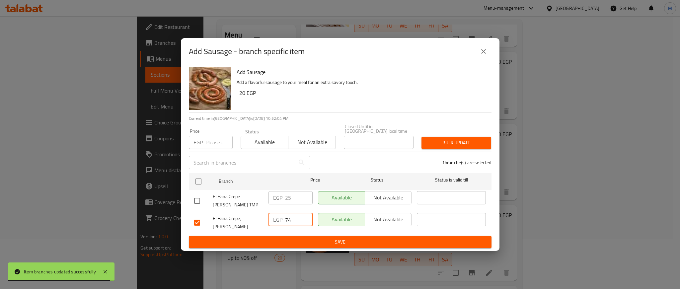
click at [305, 222] on input "74" at bounding box center [299, 219] width 28 height 13
click at [305, 222] on input "73" at bounding box center [299, 219] width 28 height 13
click at [305, 222] on input "72" at bounding box center [299, 219] width 28 height 13
click at [305, 222] on input "71" at bounding box center [299, 219] width 28 height 13
type input "70"
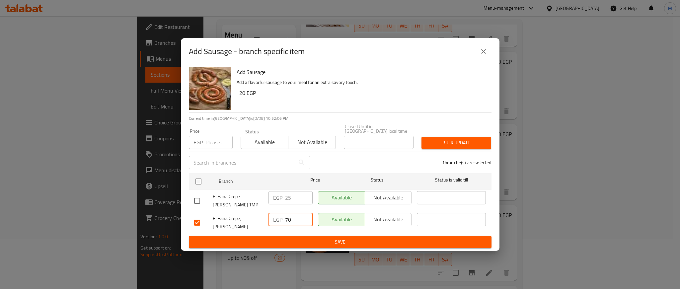
click at [305, 222] on input "70" at bounding box center [299, 219] width 28 height 13
click at [287, 220] on input "70" at bounding box center [299, 219] width 28 height 13
click at [304, 238] on span "Save" at bounding box center [340, 242] width 292 height 8
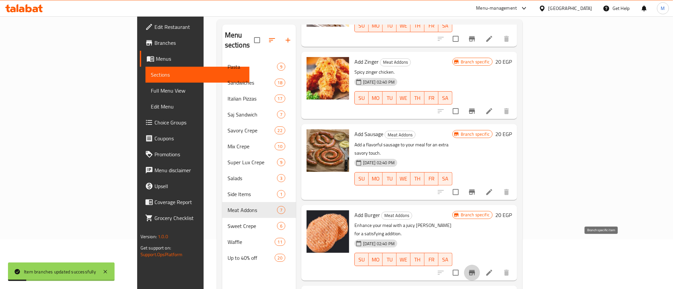
click at [480, 265] on button "Branch-specific-item" at bounding box center [472, 273] width 16 height 16
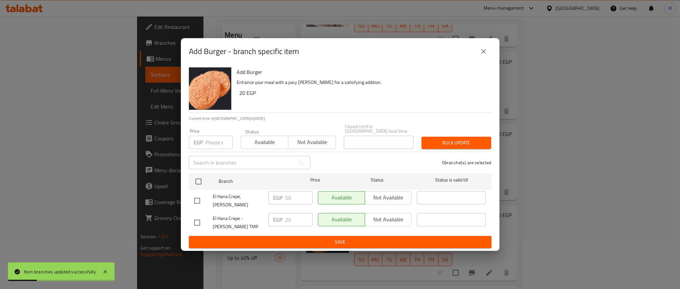
click at [195, 219] on input "checkbox" at bounding box center [197, 223] width 14 height 14
checkbox input "false"
click at [198, 199] on input "checkbox" at bounding box center [197, 201] width 14 height 14
checkbox input "true"
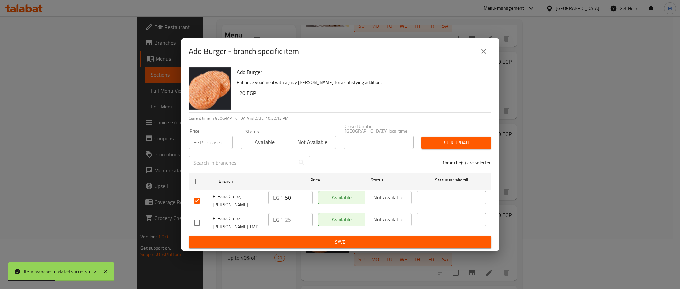
click at [288, 199] on input "50" at bounding box center [299, 197] width 28 height 13
paste input "7"
type input "70"
click at [371, 238] on span "Save" at bounding box center [340, 242] width 292 height 8
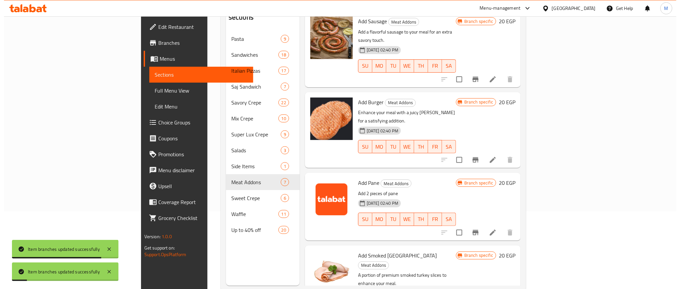
scroll to position [93, 0]
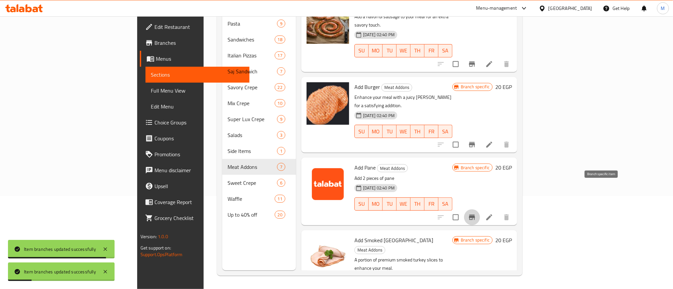
click at [476, 214] on icon "Branch-specific-item" at bounding box center [472, 218] width 8 height 8
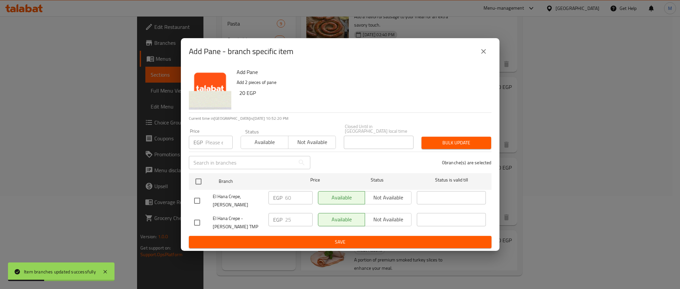
click at [195, 198] on input "checkbox" at bounding box center [197, 201] width 14 height 14
checkbox input "true"
click at [289, 202] on input "60" at bounding box center [299, 197] width 28 height 13
paste input "7"
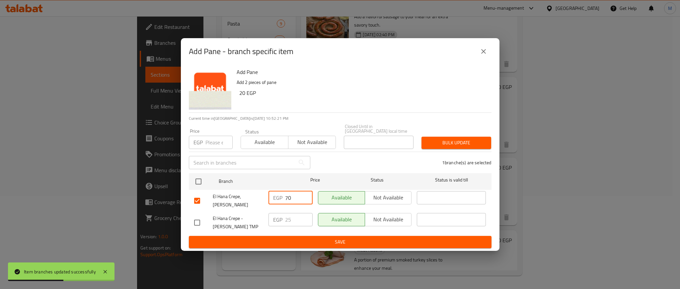
type input "70"
click at [368, 169] on div "1 branche(s) are selected" at bounding box center [404, 163] width 181 height 24
click at [339, 238] on span "Save" at bounding box center [340, 242] width 292 height 8
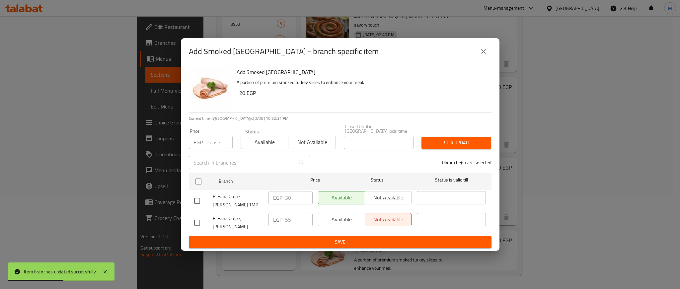
drag, startPoint x: 195, startPoint y: 220, endPoint x: 275, endPoint y: 219, distance: 79.7
click at [195, 219] on input "checkbox" at bounding box center [197, 223] width 14 height 14
checkbox input "true"
click at [288, 220] on input "55" at bounding box center [299, 219] width 28 height 13
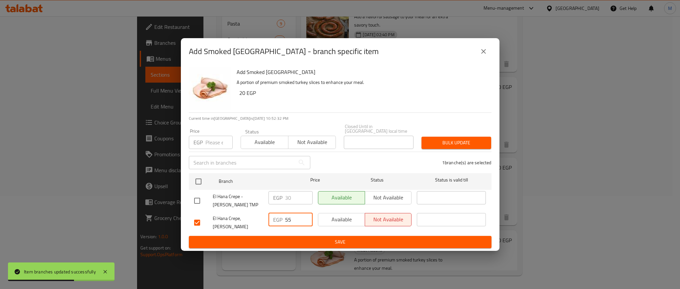
paste input "70"
type input "70"
click at [295, 238] on span "Save" at bounding box center [340, 242] width 292 height 8
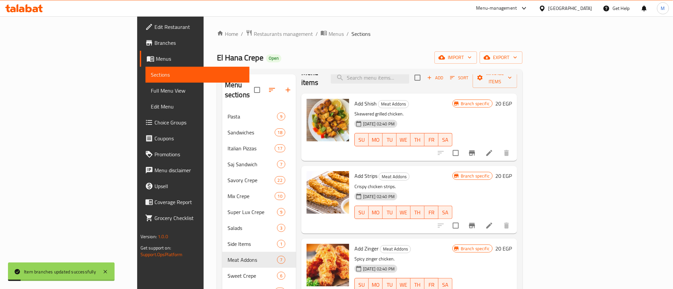
scroll to position [0, 0]
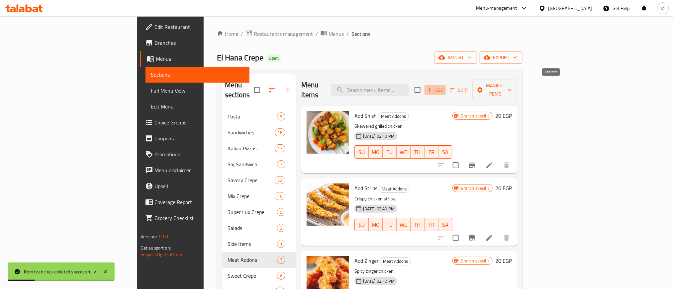
click at [444, 86] on span "Add" at bounding box center [435, 90] width 18 height 8
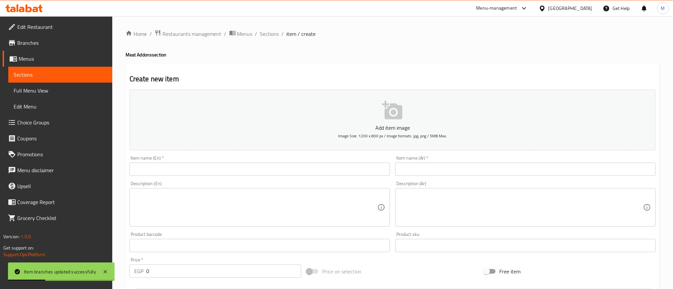
click at [495, 172] on input "text" at bounding box center [525, 169] width 260 height 13
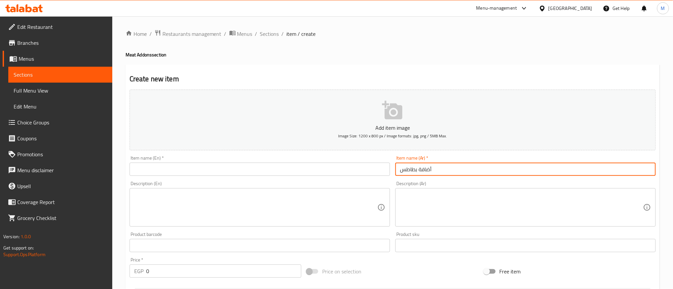
click at [493, 174] on input "أضافة بطاطس" at bounding box center [525, 169] width 260 height 13
click at [494, 171] on input "أضافة بطاطس" at bounding box center [525, 169] width 260 height 13
click at [495, 171] on input "أضافة بطاطس" at bounding box center [525, 169] width 260 height 13
type input "أضافة بطاطس"
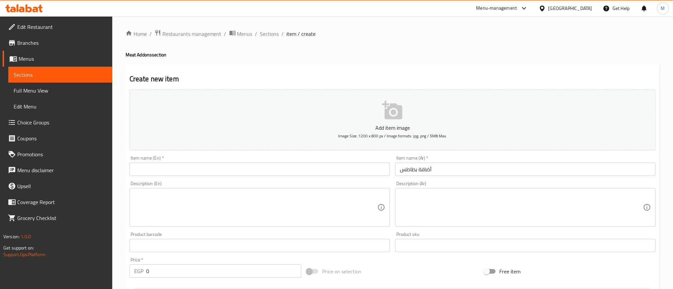
click at [283, 161] on div "Item name (En)   * Item name (En) *" at bounding box center [260, 166] width 260 height 20
click at [282, 169] on input "text" at bounding box center [260, 169] width 260 height 13
paste input "Add potatoes"
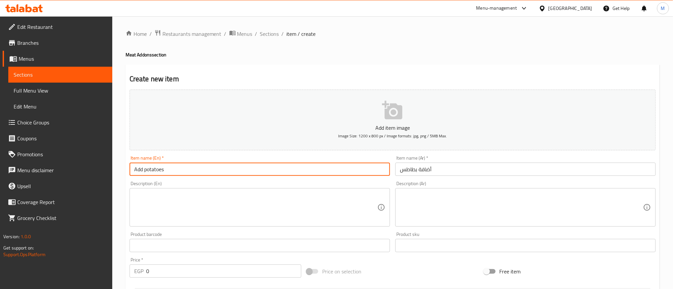
click at [282, 169] on input "Add potatoes" at bounding box center [260, 169] width 260 height 13
type input "Add Potatoes"
click at [362, 70] on div "Create new item Add item image Image Size: 1200 x 800 px / Image formats: jpg, …" at bounding box center [393, 257] width 534 height 387
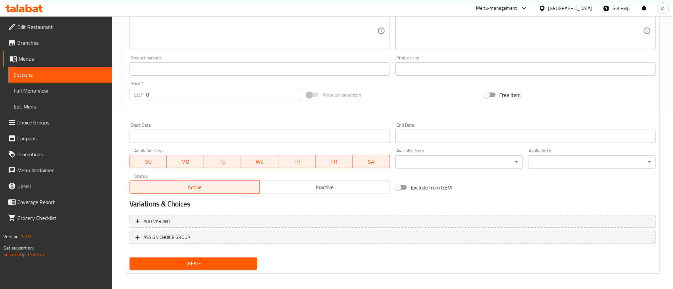
scroll to position [179, 0]
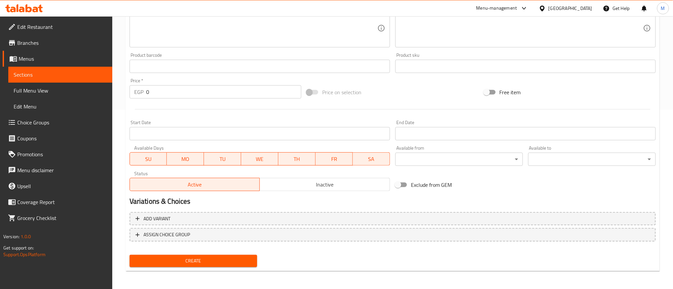
click at [260, 100] on div "Price   * EGP 0 Price *" at bounding box center [215, 89] width 177 height 26
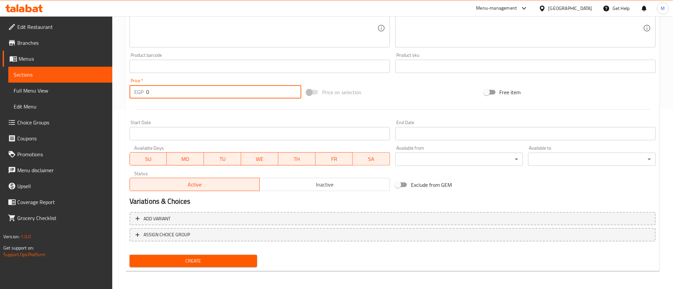
click at [260, 95] on input "0" at bounding box center [223, 91] width 155 height 13
click at [260, 94] on input "0" at bounding box center [223, 91] width 155 height 13
type input "70"
click at [244, 261] on span "Create" at bounding box center [193, 261] width 117 height 8
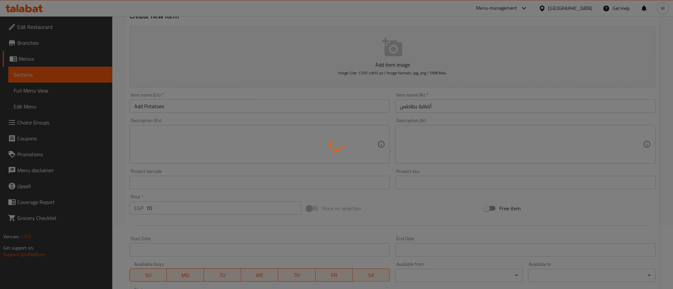
scroll to position [0, 0]
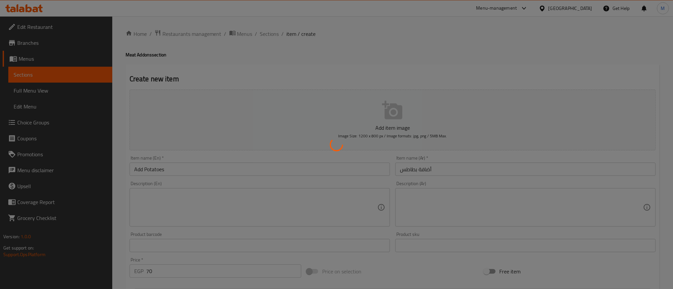
type input "0"
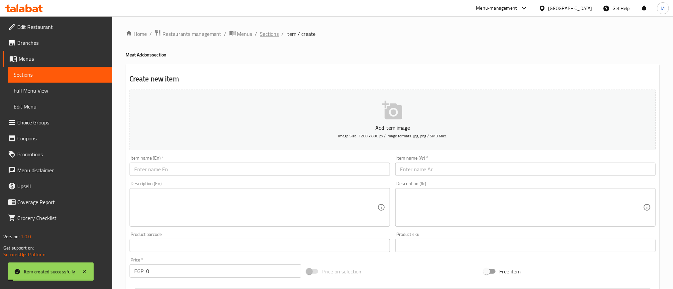
click at [265, 37] on span "Sections" at bounding box center [269, 34] width 19 height 8
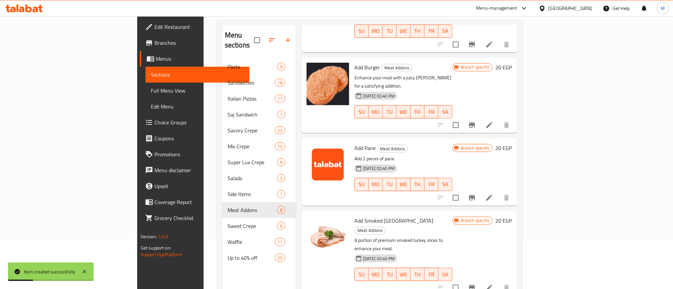
scroll to position [93, 0]
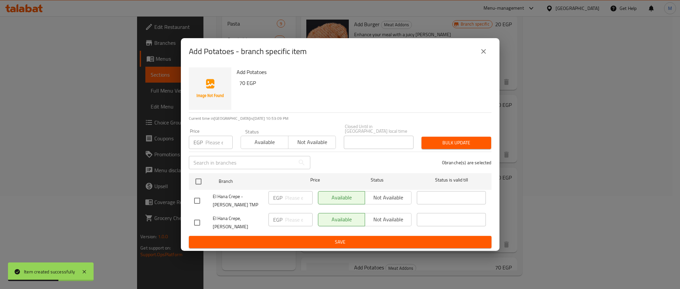
drag, startPoint x: 195, startPoint y: 200, endPoint x: 401, endPoint y: 200, distance: 205.6
click at [197, 200] on input "checkbox" at bounding box center [197, 201] width 14 height 14
checkbox input "true"
click at [403, 200] on span "Not available" at bounding box center [389, 198] width 42 height 10
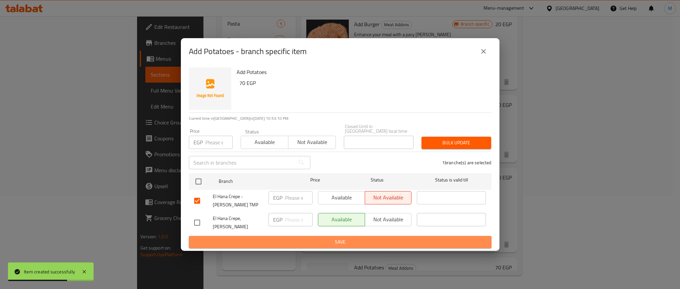
click at [360, 243] on button "Save" at bounding box center [340, 242] width 303 height 12
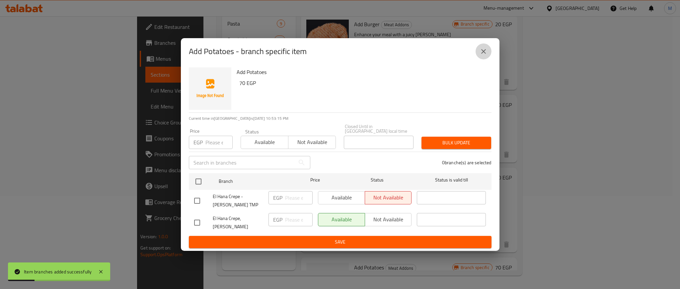
click at [481, 55] on icon "close" at bounding box center [484, 51] width 8 height 8
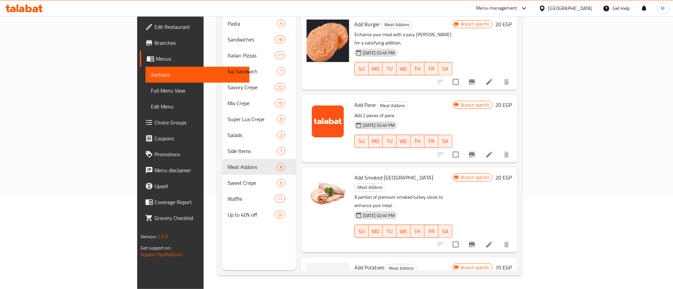
click at [512, 100] on div "Branch specific 20 EGP" at bounding box center [481, 128] width 59 height 57
drag, startPoint x: 389, startPoint y: 78, endPoint x: 378, endPoint y: 92, distance: 17.7
click at [378, 119] on div "29-08-2024 02:40 PM" at bounding box center [365, 125] width 26 height 13
drag, startPoint x: 543, startPoint y: 75, endPoint x: 542, endPoint y: 2, distance: 73.1
click at [517, 67] on div "Menu items Add Sort Manage items Add Shish Meat Addons Skewered grilled chicken…" at bounding box center [406, 125] width 221 height 289
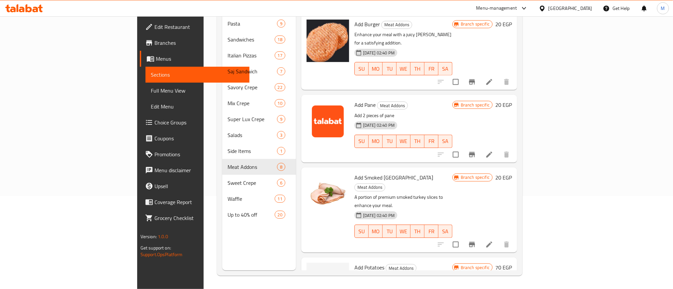
click at [452, 100] on h6 "Add Pane Meat Addons" at bounding box center [403, 104] width 98 height 9
